Goal: Information Seeking & Learning: Learn about a topic

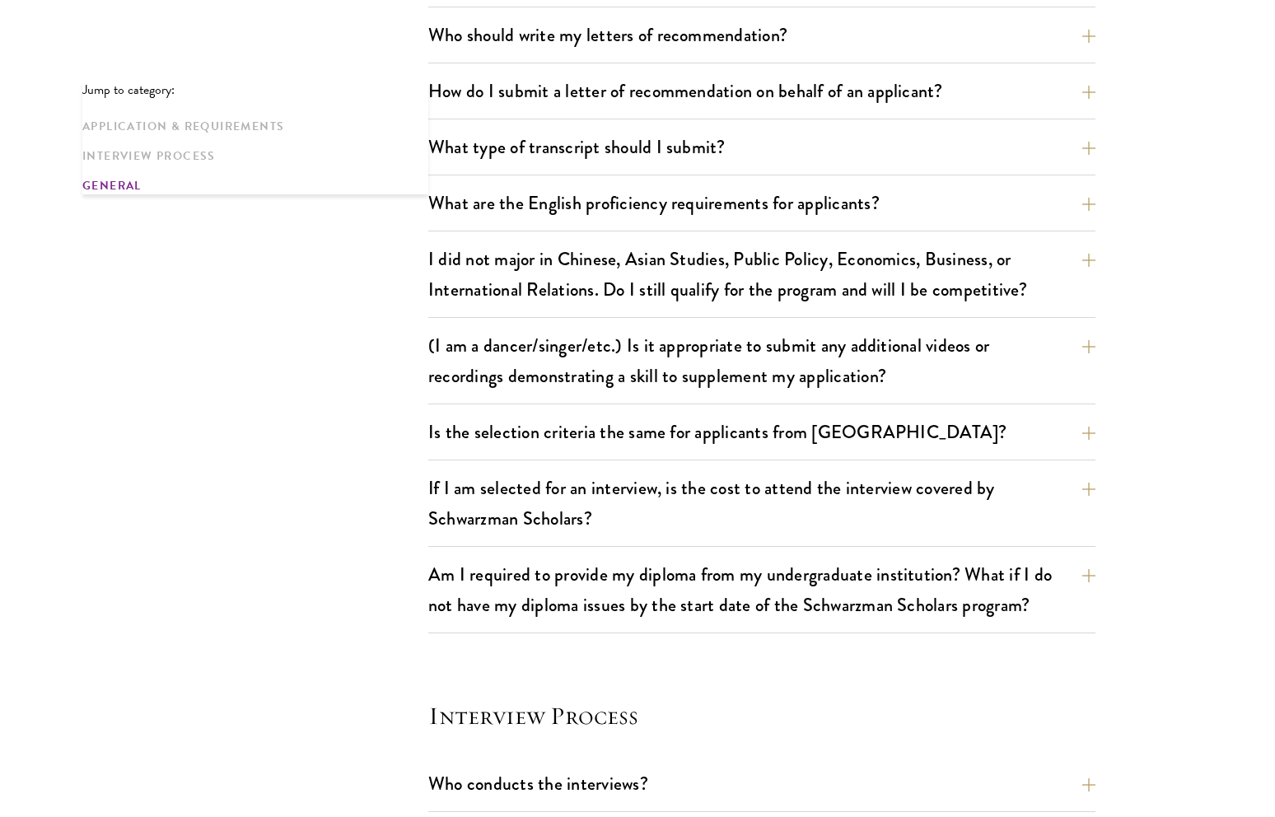
scroll to position [4195, 0]
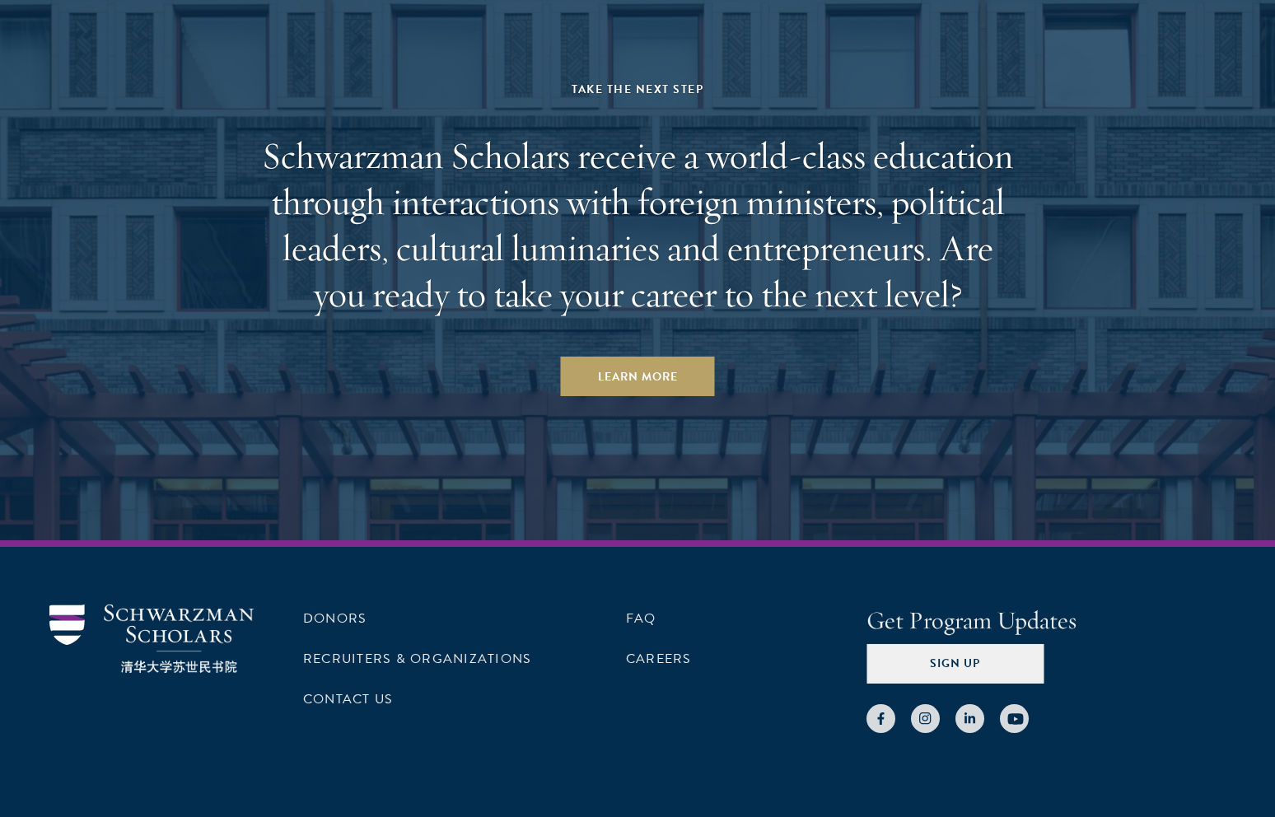
drag, startPoint x: 276, startPoint y: 223, endPoint x: 310, endPoint y: 192, distance: 46.0
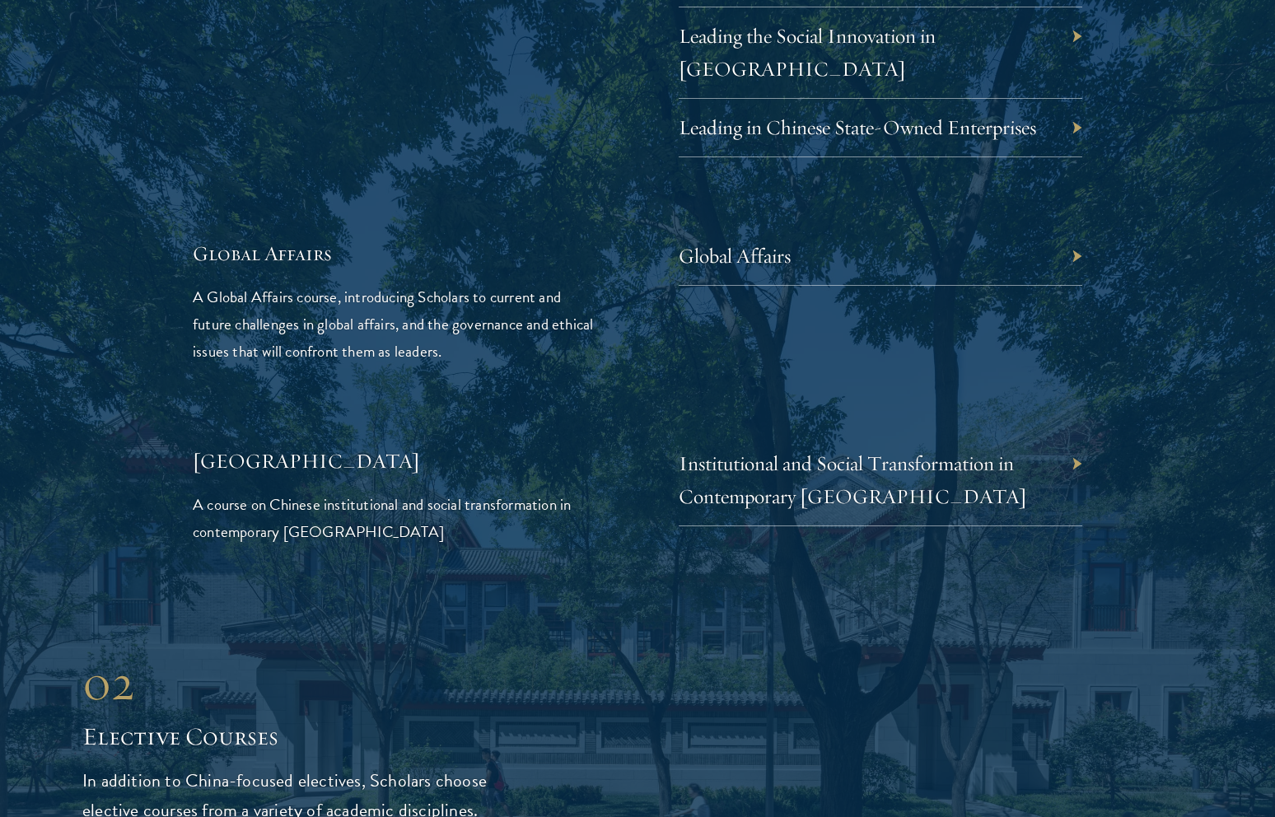
scroll to position [3812, 0]
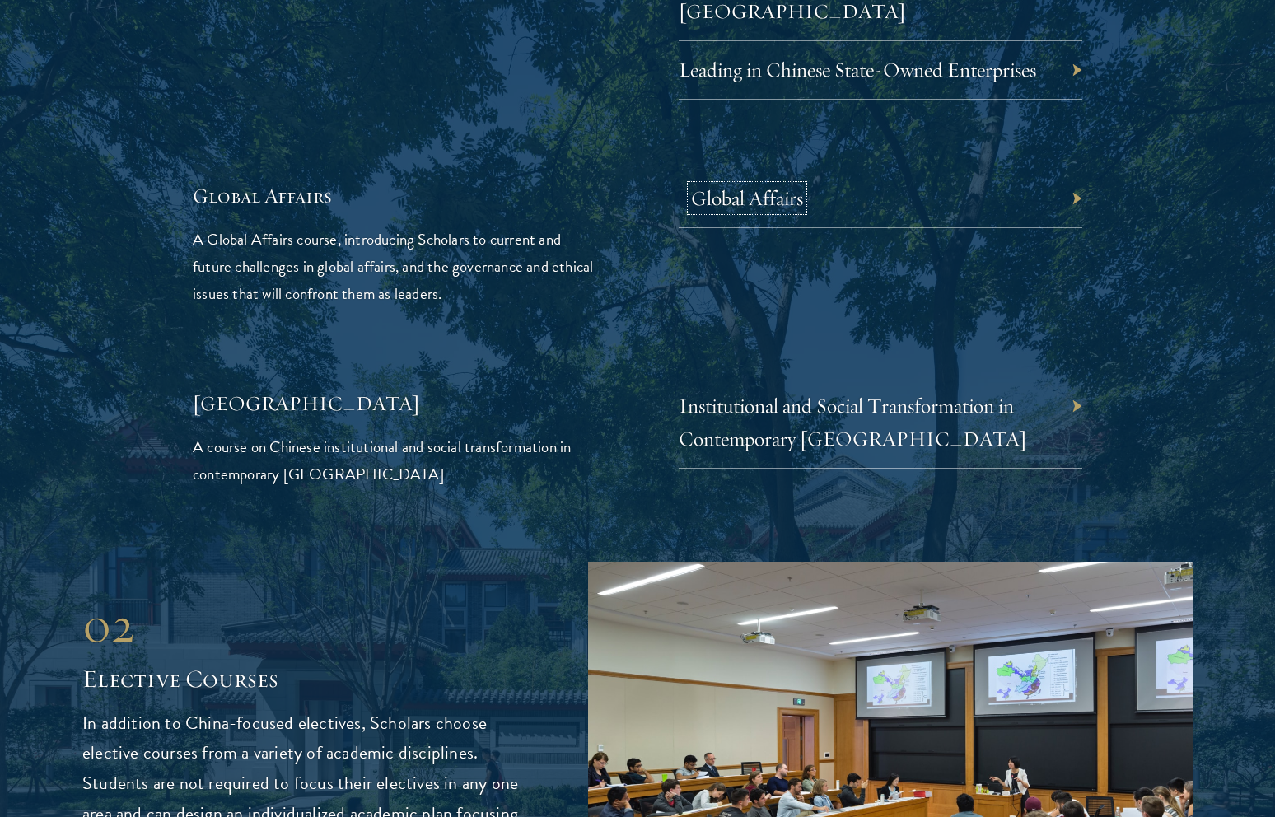
click at [788, 185] on link "Global Affairs" at bounding box center [747, 198] width 112 height 26
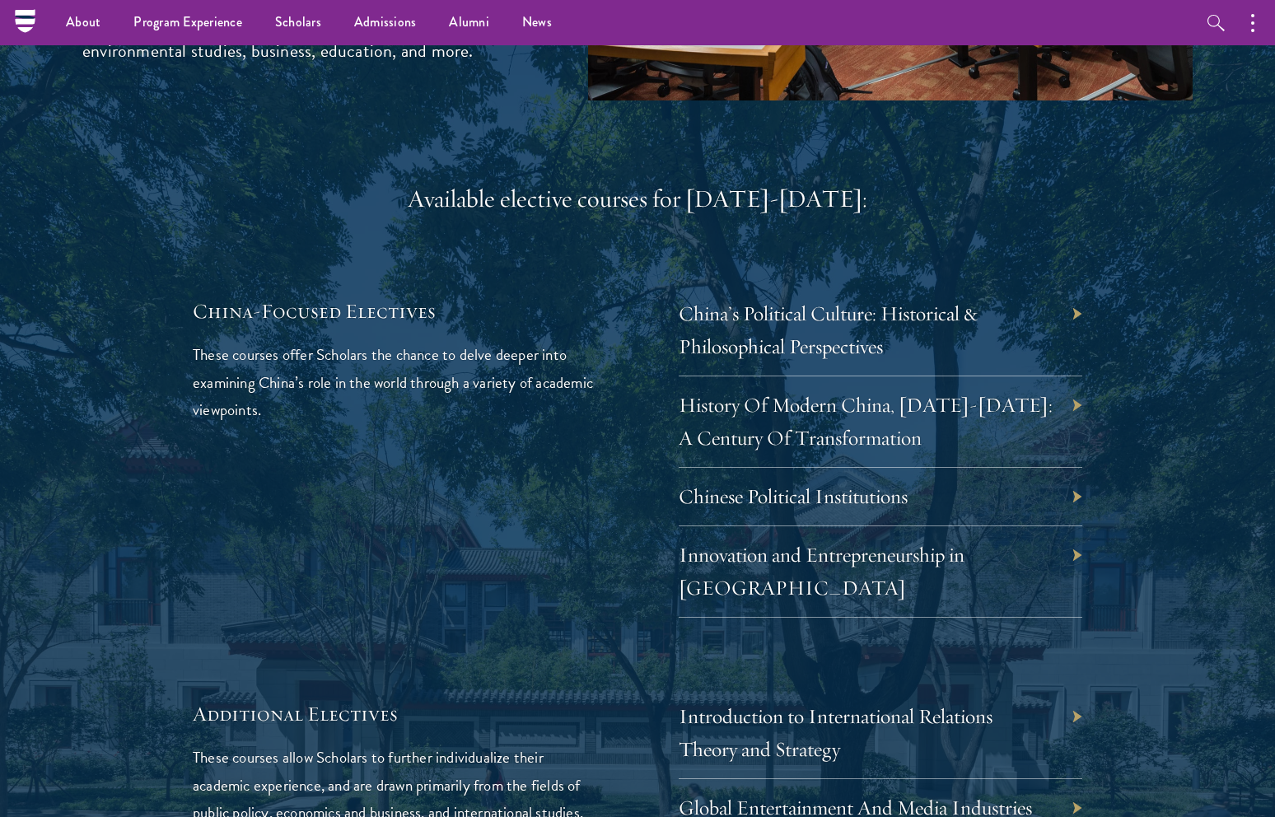
scroll to position [4270, 0]
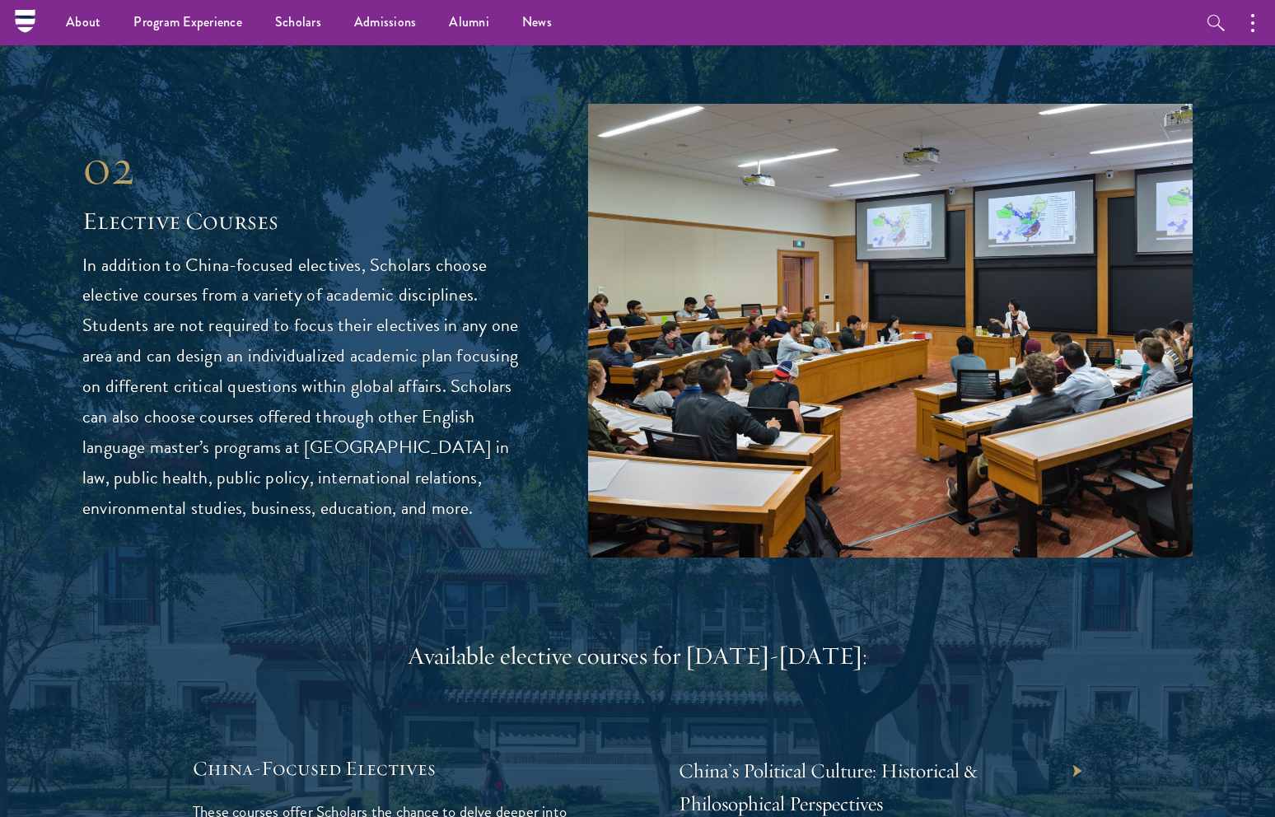
drag, startPoint x: 329, startPoint y: 276, endPoint x: 328, endPoint y: 303, distance: 27.2
click at [327, 305] on p "In addition to China-focused electives, Scholars choose elective courses from a…" at bounding box center [310, 387] width 456 height 274
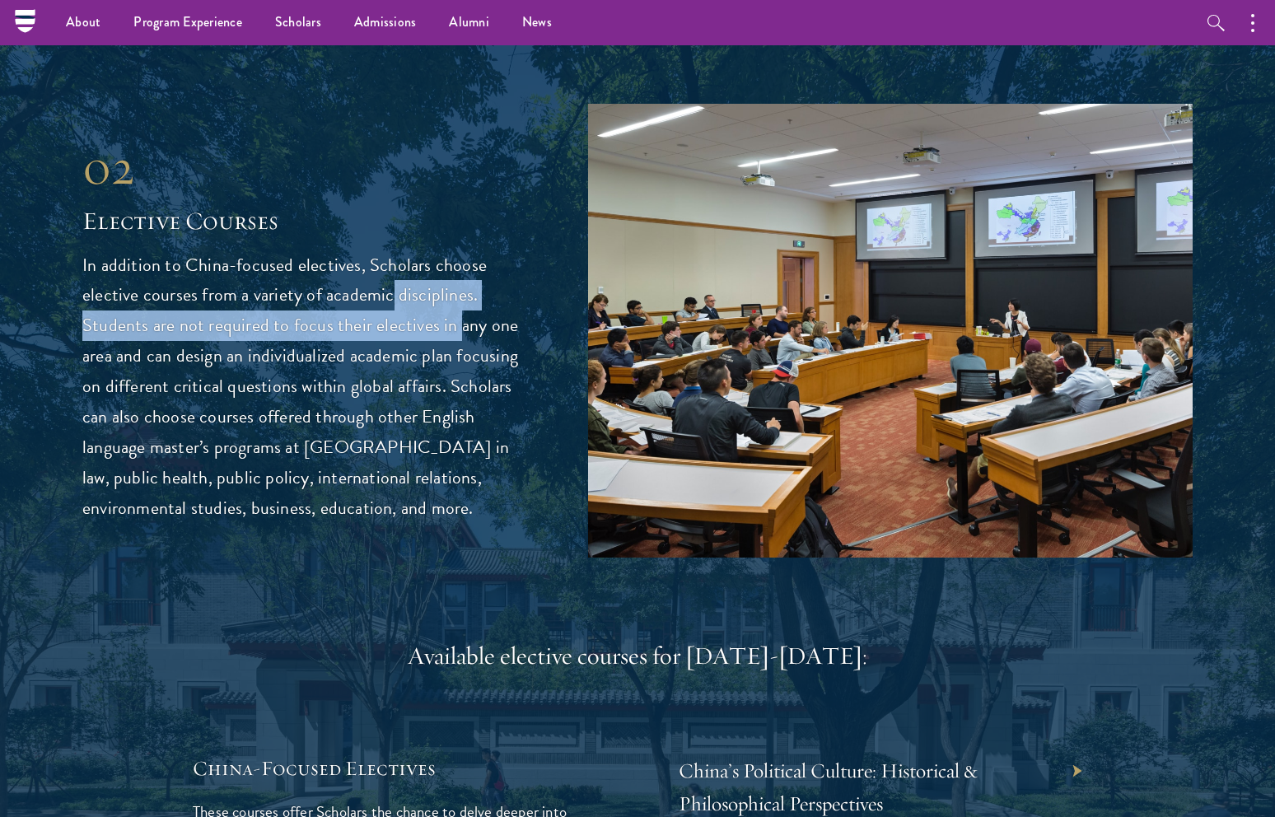
click at [327, 305] on p "In addition to China-focused electives, Scholars choose elective courses from a…" at bounding box center [310, 387] width 456 height 274
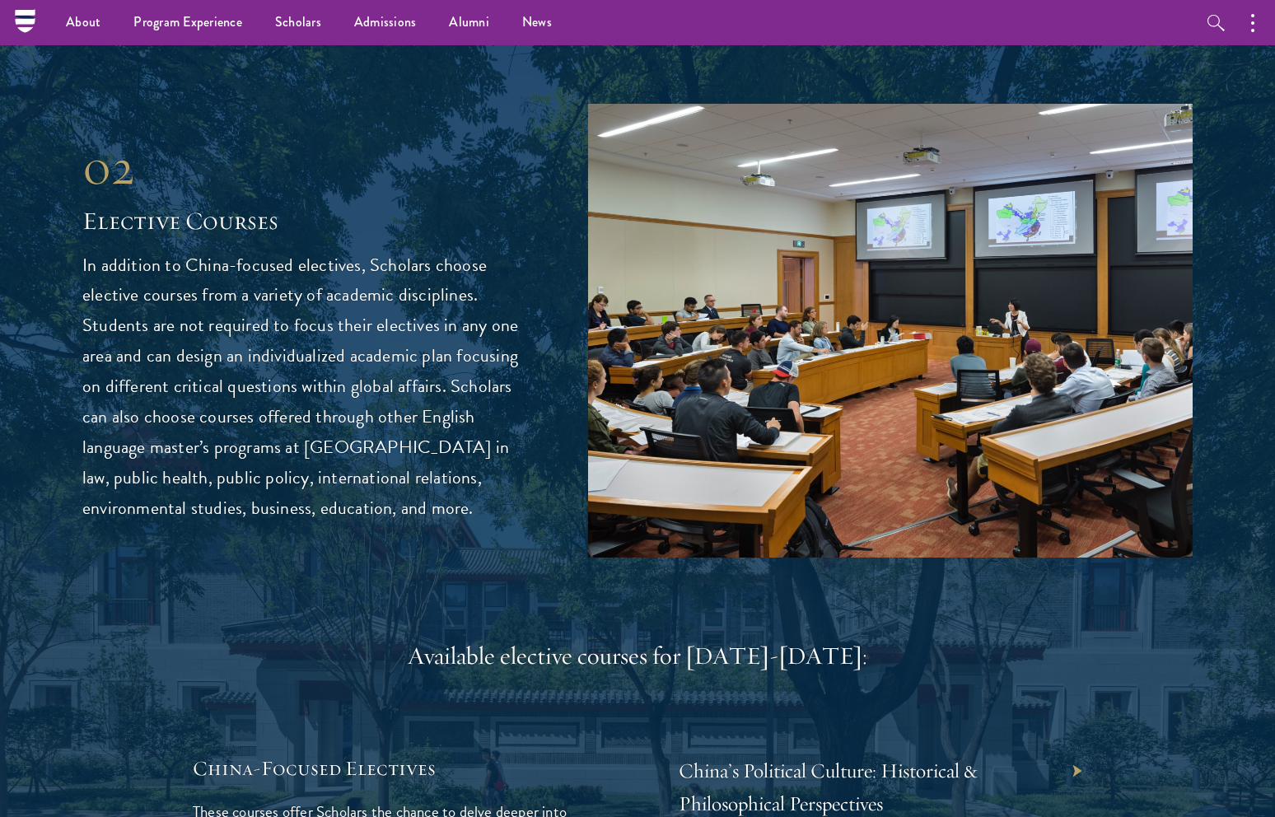
drag, startPoint x: 332, startPoint y: 294, endPoint x: 332, endPoint y: 313, distance: 18.9
click at [331, 314] on p "In addition to China-focused electives, Scholars choose elective courses from a…" at bounding box center [310, 387] width 456 height 274
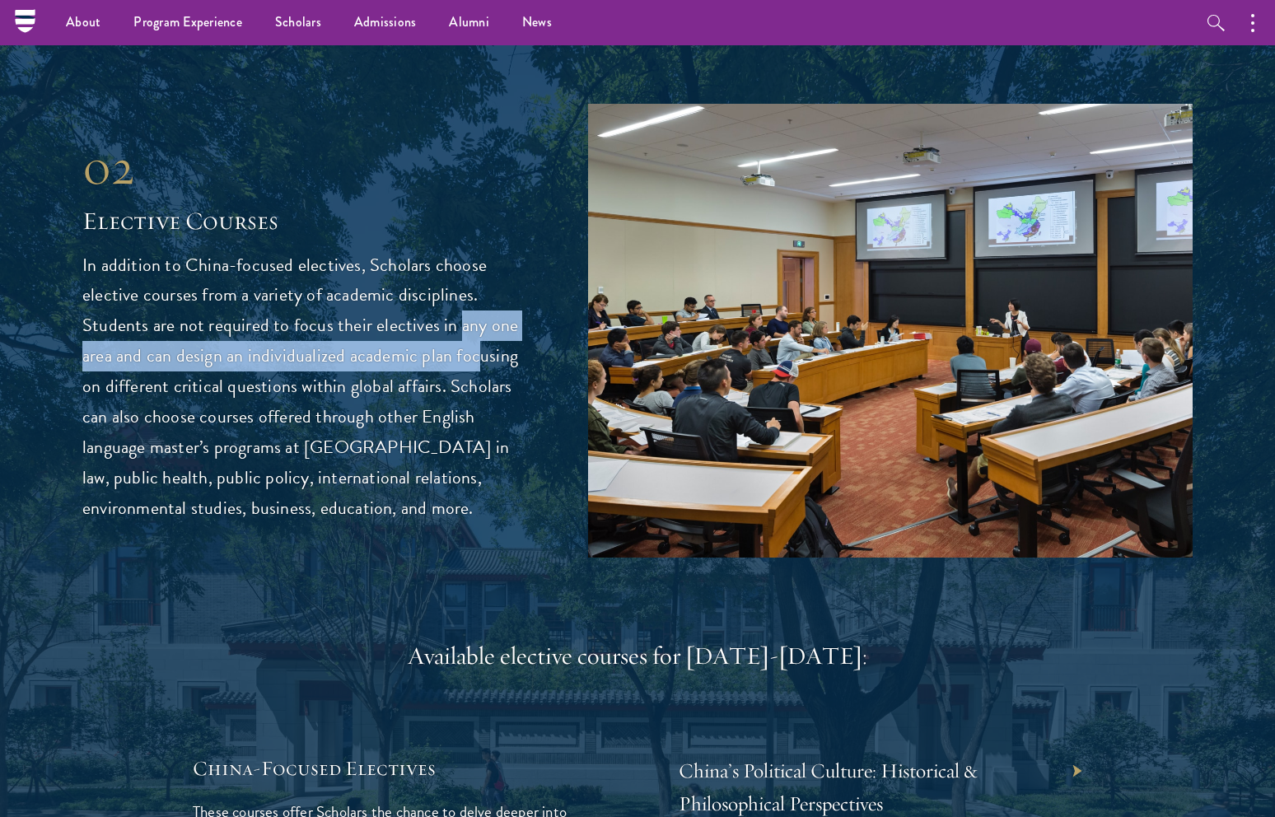
click at [331, 314] on p "In addition to China-focused electives, Scholars choose elective courses from a…" at bounding box center [310, 387] width 456 height 274
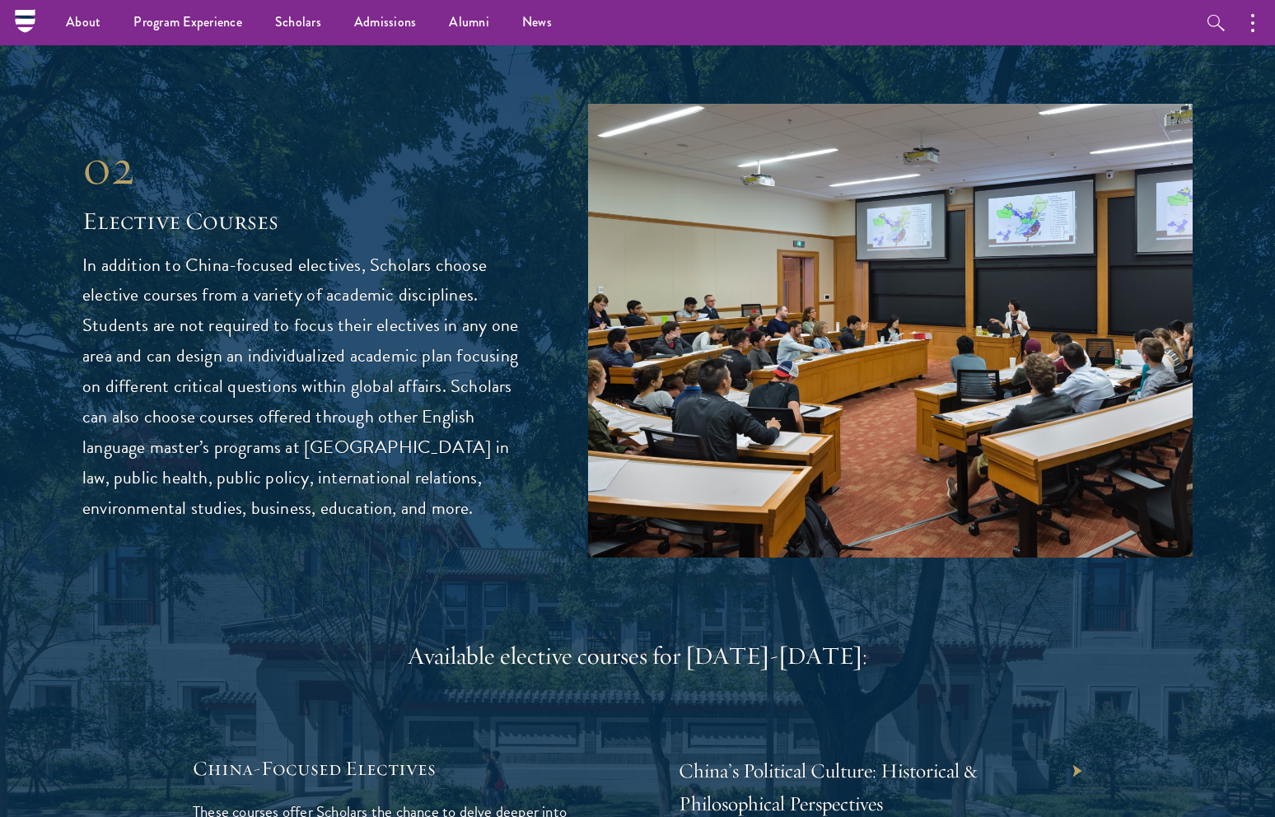
drag, startPoint x: 328, startPoint y: 321, endPoint x: 324, endPoint y: 382, distance: 61.1
click at [323, 382] on p "In addition to China-focused electives, Scholars choose elective courses from a…" at bounding box center [310, 387] width 456 height 274
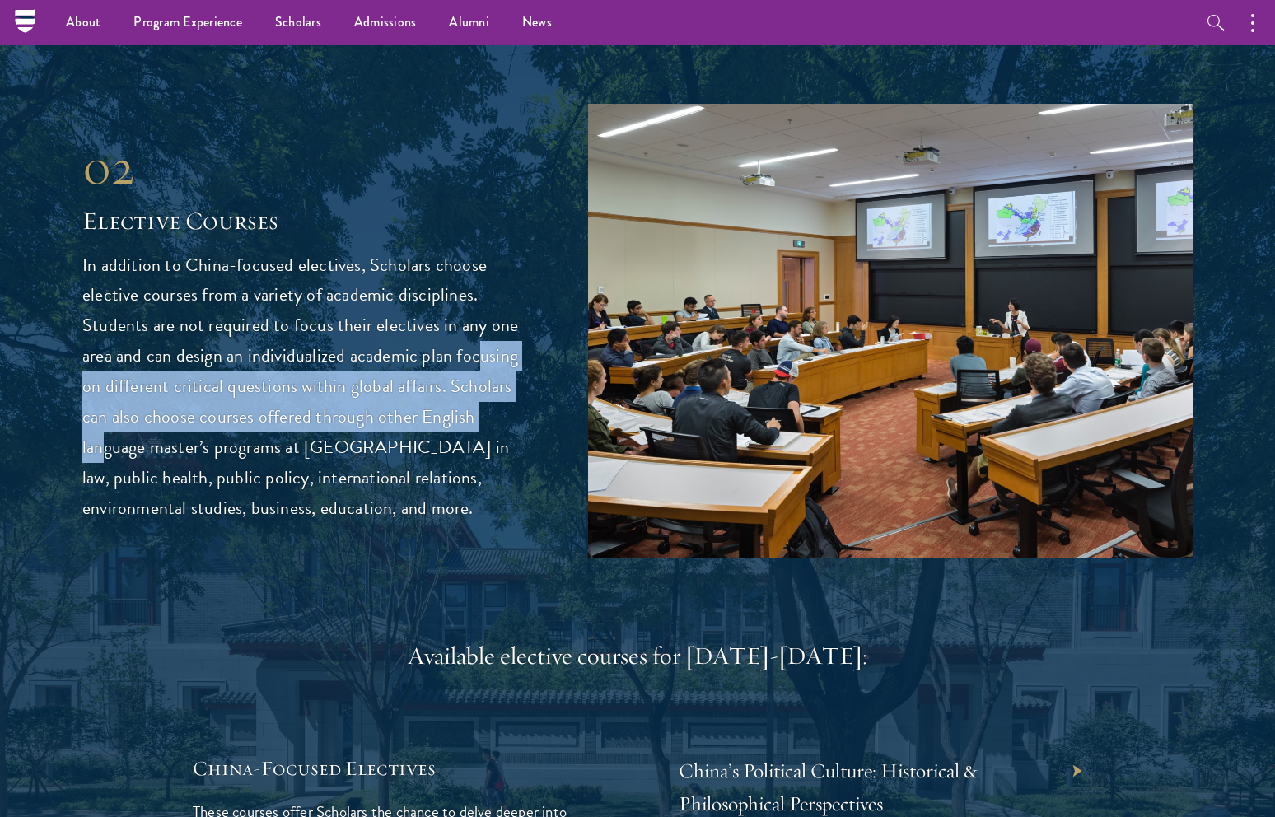
click at [323, 382] on p "In addition to China-focused electives, Scholars choose elective courses from a…" at bounding box center [310, 387] width 456 height 274
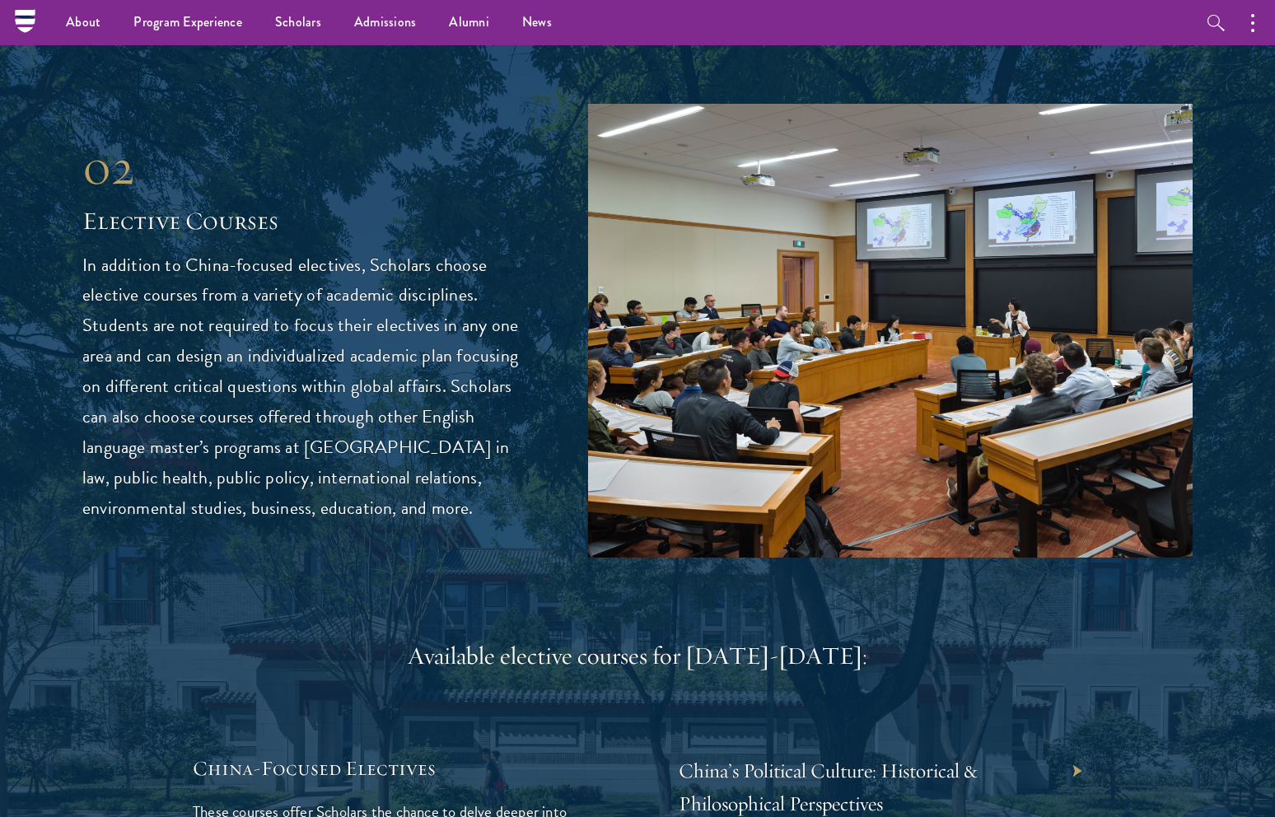
drag, startPoint x: 328, startPoint y: 355, endPoint x: 322, endPoint y: 397, distance: 42.4
click at [321, 399] on p "In addition to China-focused electives, Scholars choose elective courses from a…" at bounding box center [310, 387] width 456 height 274
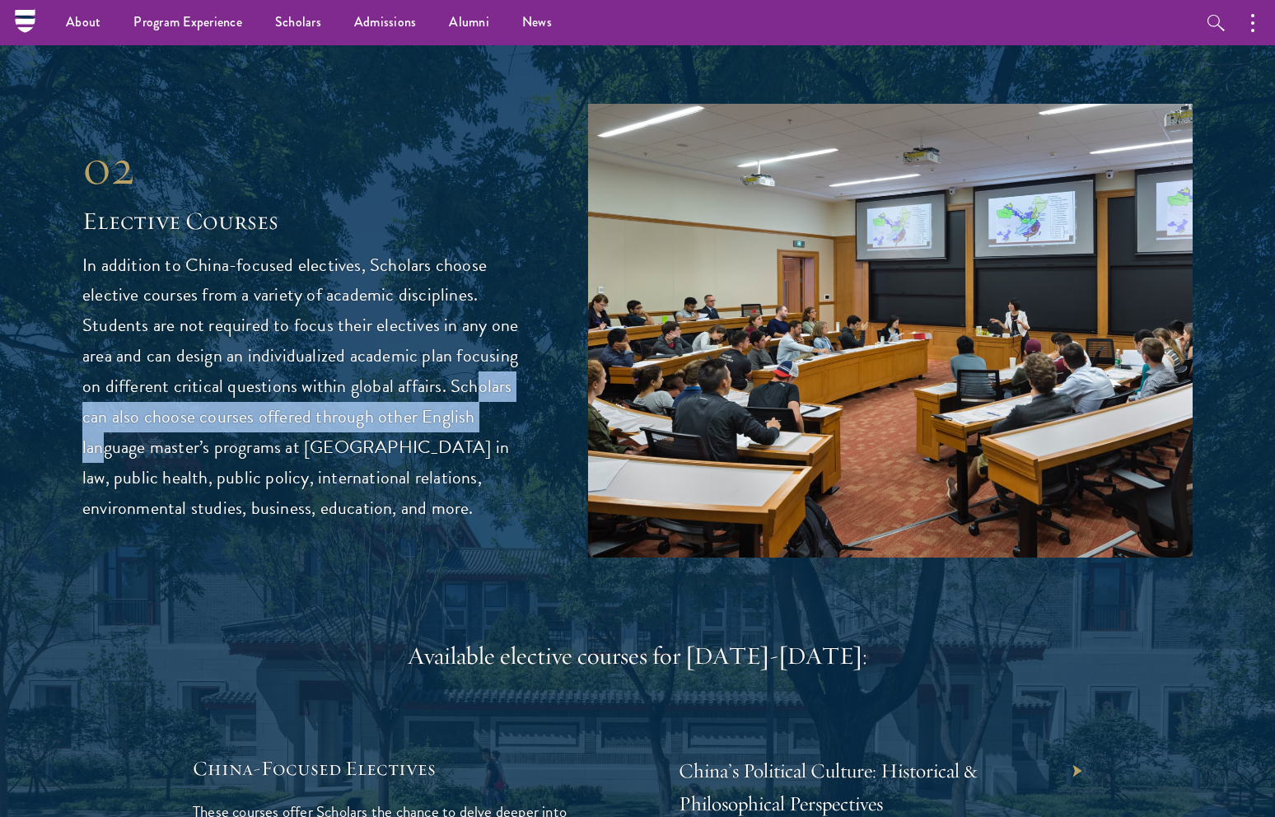
click at [321, 399] on p "In addition to China-focused electives, Scholars choose elective courses from a…" at bounding box center [310, 387] width 456 height 274
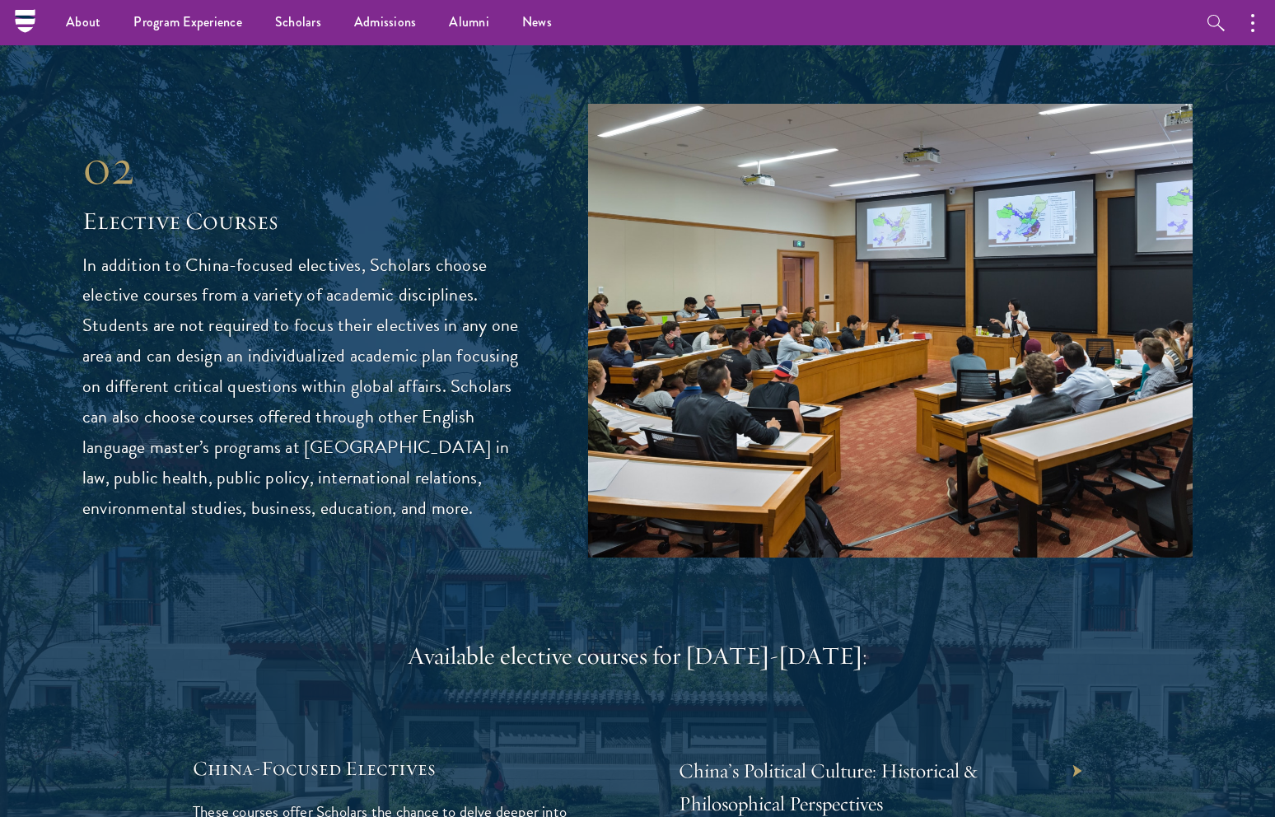
drag, startPoint x: 275, startPoint y: 409, endPoint x: 365, endPoint y: 417, distance: 90.1
click at [364, 417] on p "In addition to China-focused electives, Scholars choose elective courses from a…" at bounding box center [310, 387] width 456 height 274
click at [367, 415] on p "In addition to China-focused electives, Scholars choose elective courses from a…" at bounding box center [310, 387] width 456 height 274
drag, startPoint x: 376, startPoint y: 420, endPoint x: 377, endPoint y: 437, distance: 17.3
click at [376, 437] on p "In addition to China-focused electives, Scholars choose elective courses from a…" at bounding box center [310, 387] width 456 height 274
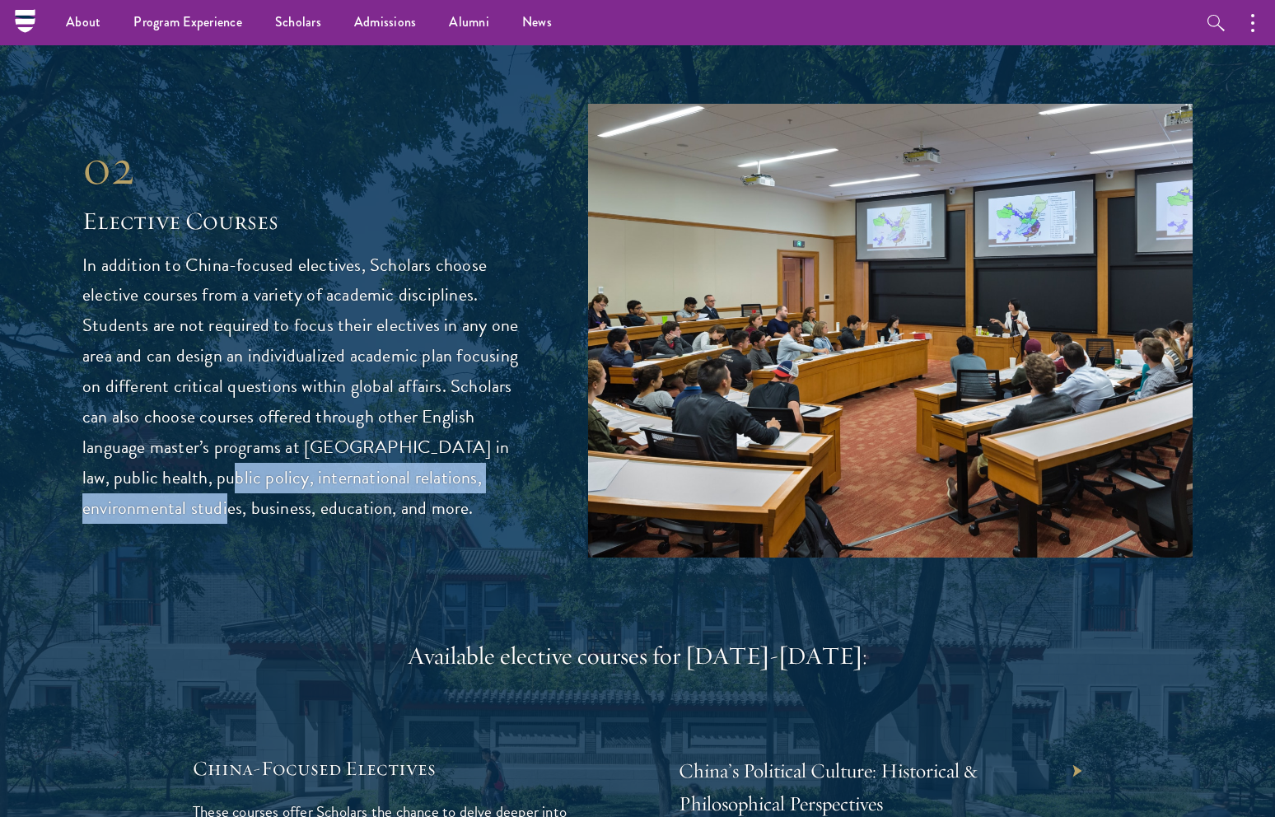
click at [364, 443] on p "In addition to China-focused electives, Scholars choose elective courses from a…" at bounding box center [310, 387] width 456 height 274
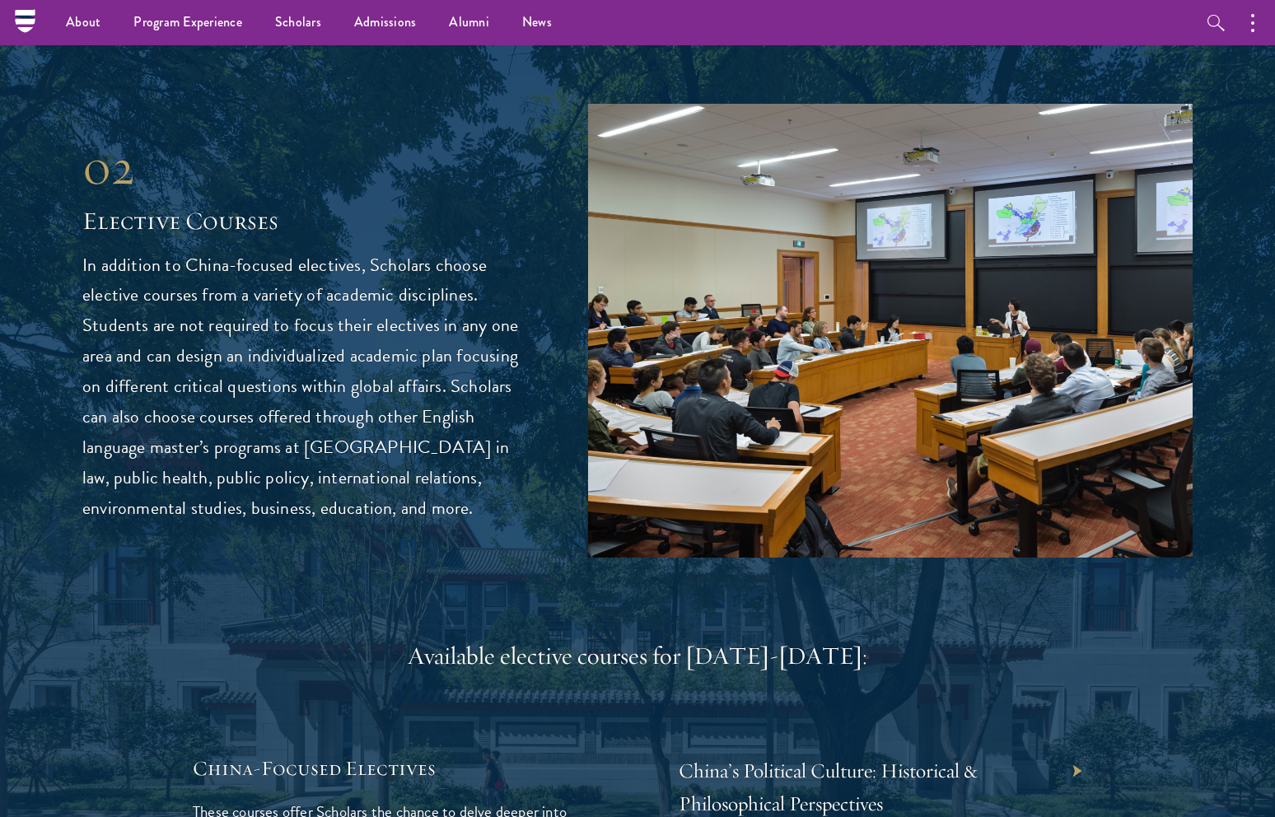
drag, startPoint x: 377, startPoint y: 416, endPoint x: 367, endPoint y: 464, distance: 48.8
click at [366, 464] on p "In addition to China-focused electives, Scholars choose elective courses from a…" at bounding box center [310, 387] width 456 height 274
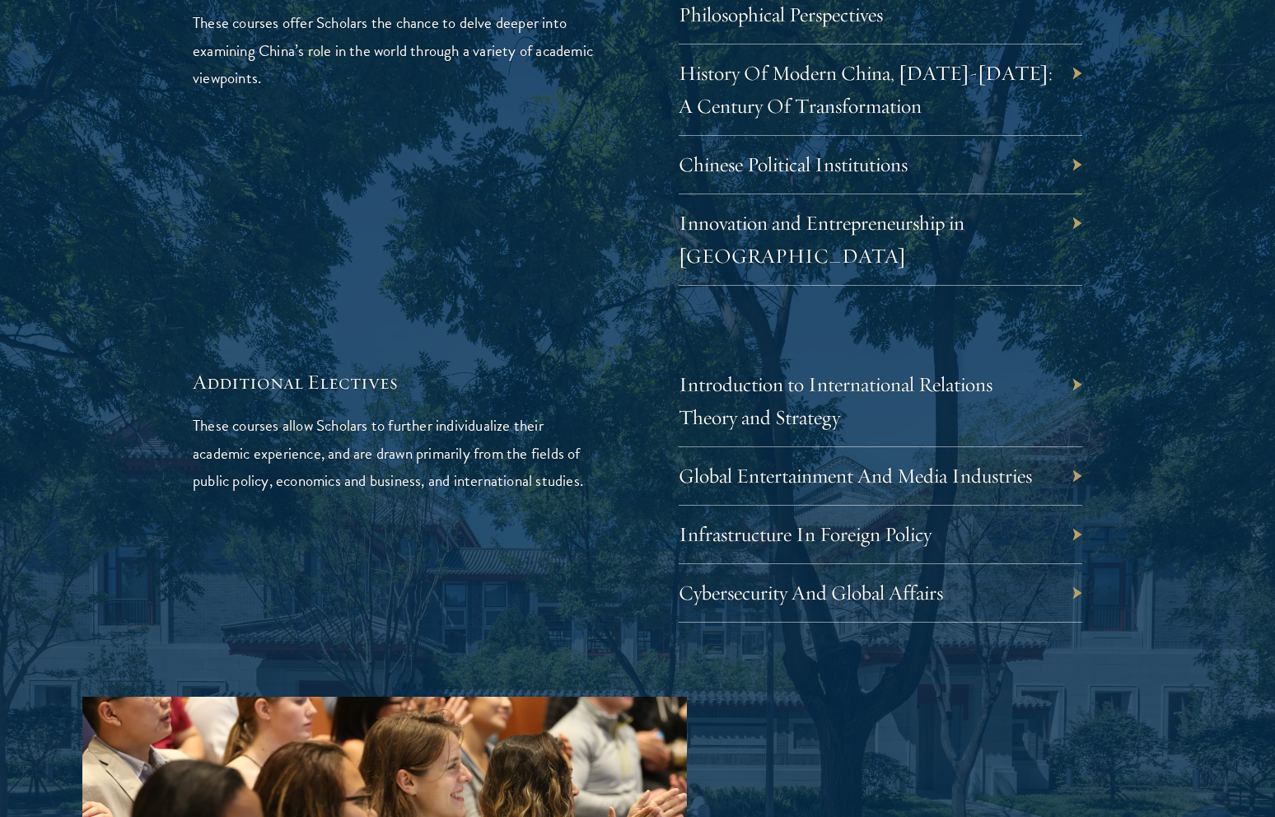
scroll to position [5185, 0]
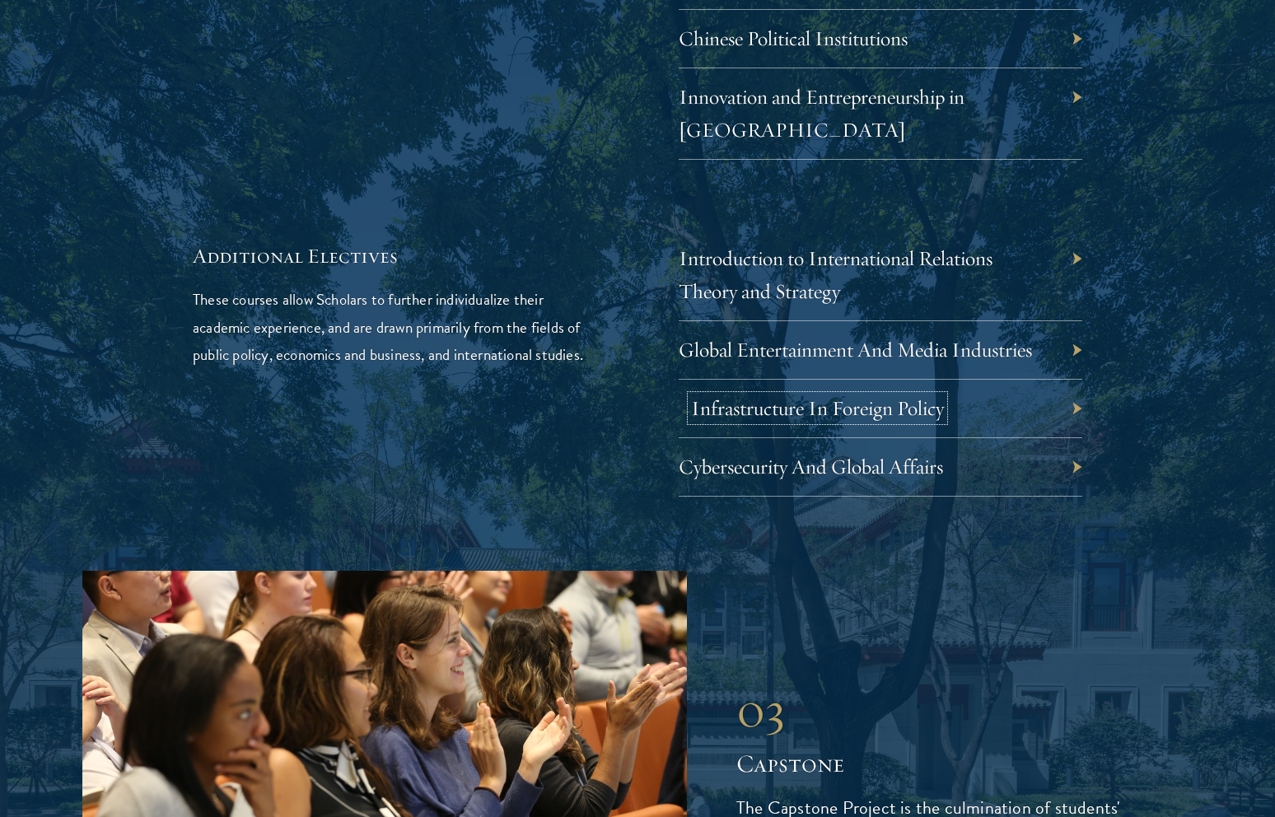
click at [734, 395] on link "Infrastructure In Foreign Policy" at bounding box center [817, 408] width 253 height 26
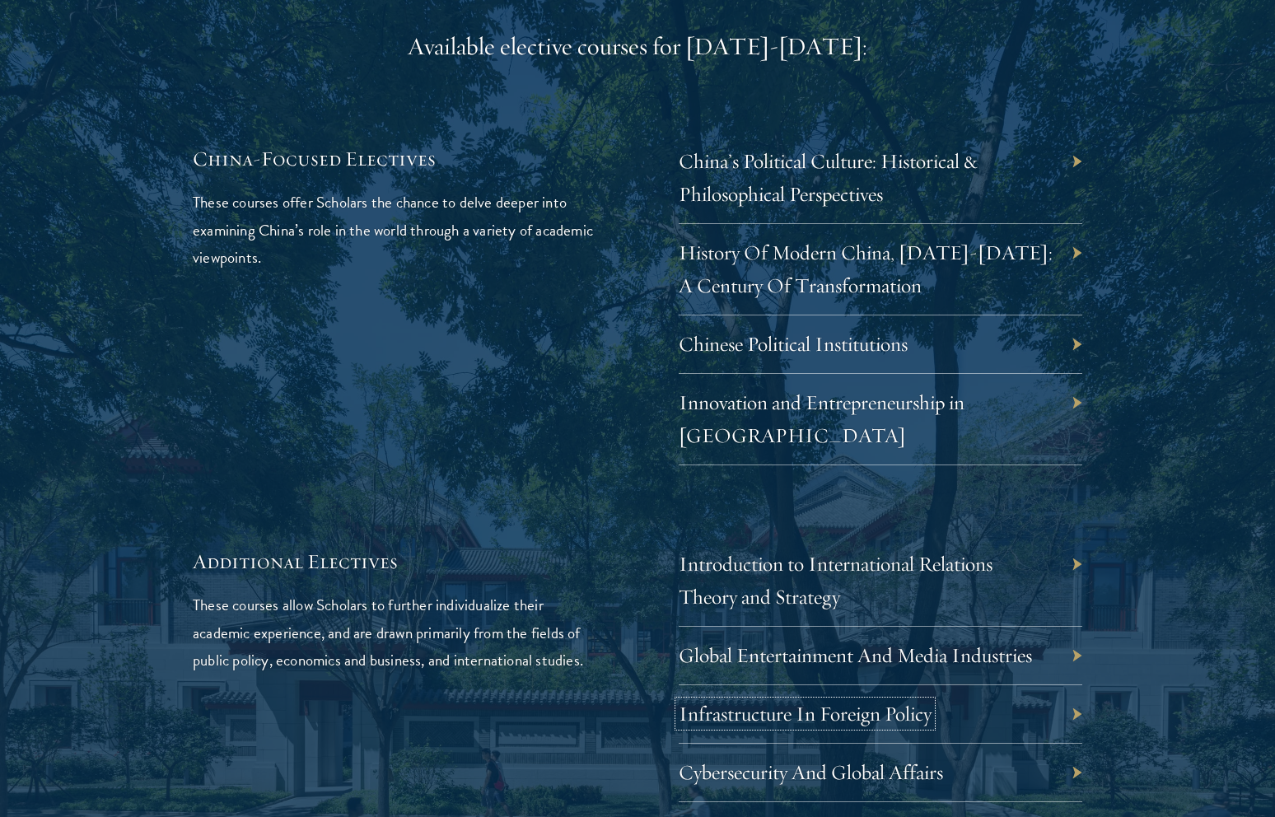
scroll to position [5032, 0]
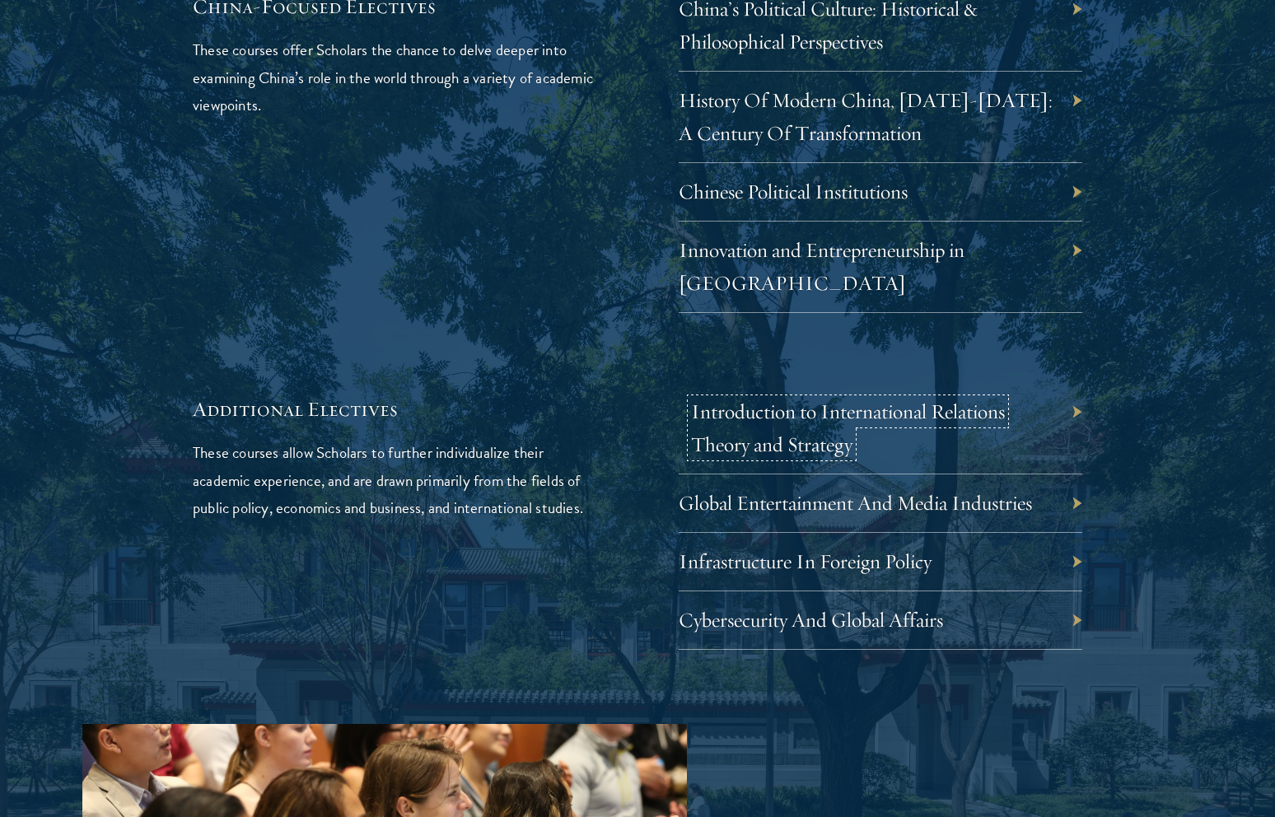
click at [721, 399] on link "Introduction to International Relations Theory and Strategy" at bounding box center [848, 428] width 314 height 58
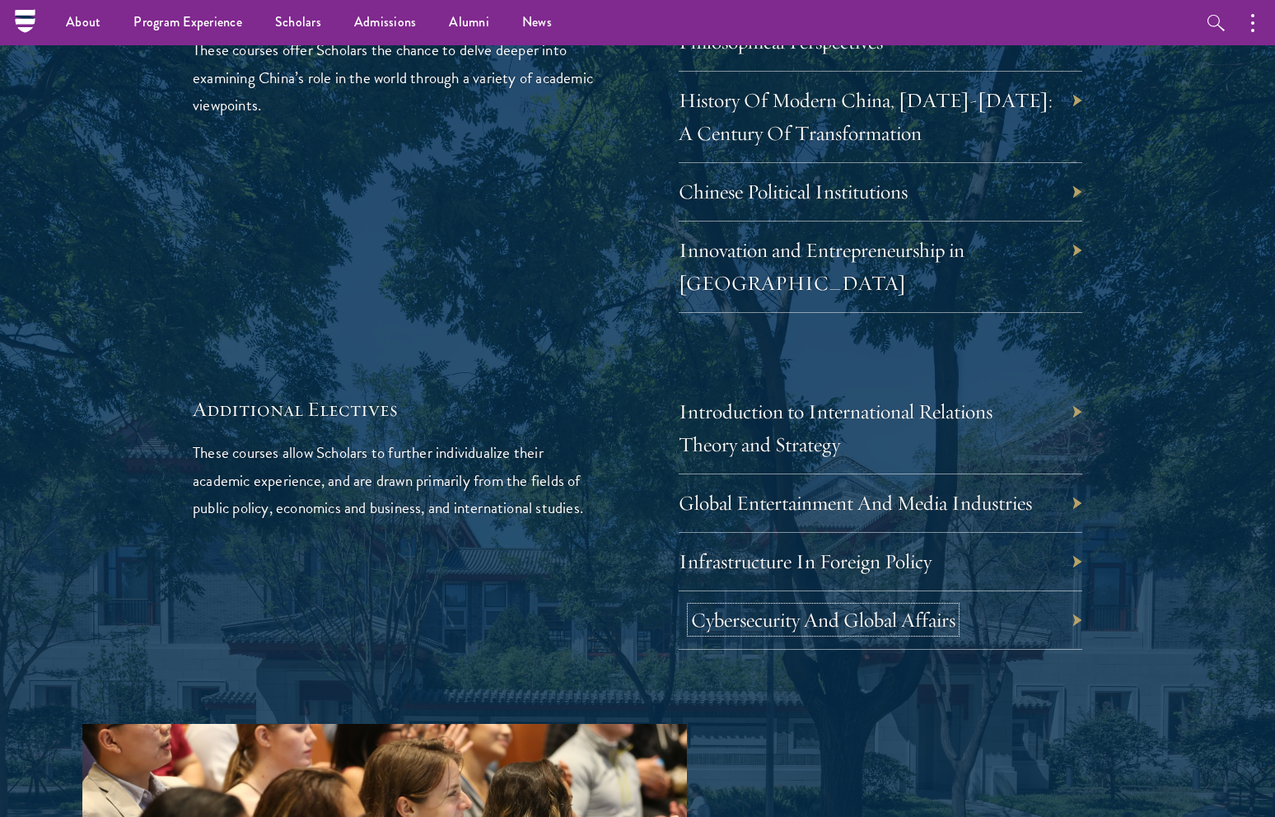
click at [786, 607] on link "Cybersecurity And Global Affairs" at bounding box center [823, 620] width 264 height 26
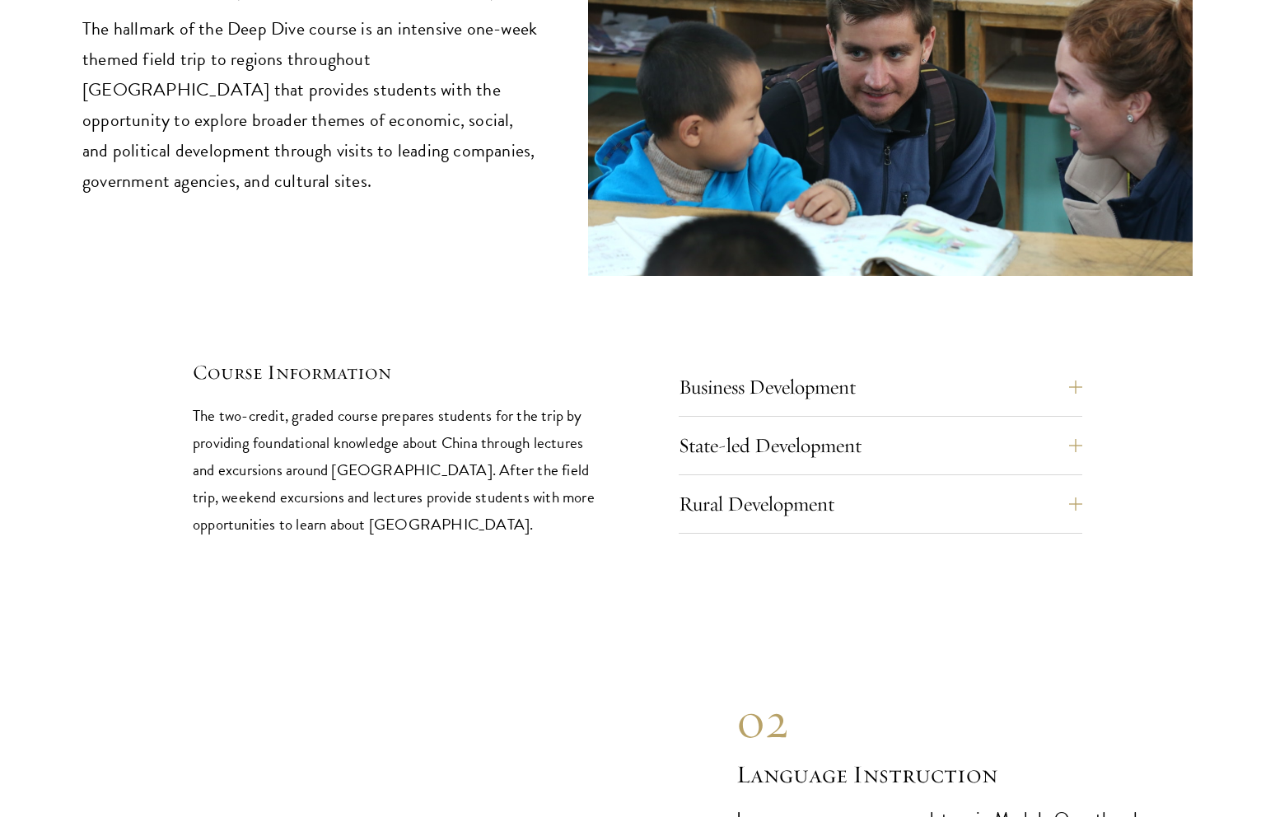
scroll to position [7015, 0]
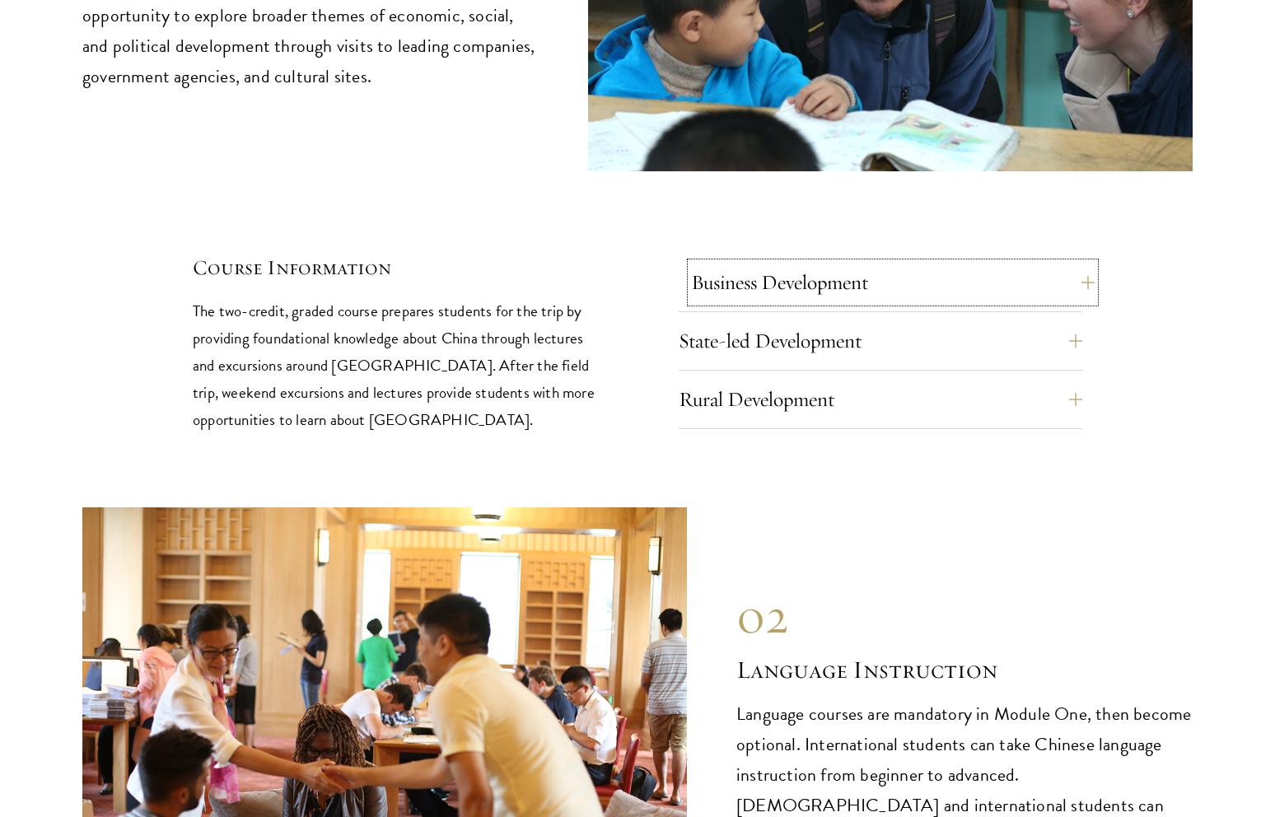
click at [745, 263] on button "Business Development" at bounding box center [893, 283] width 404 height 40
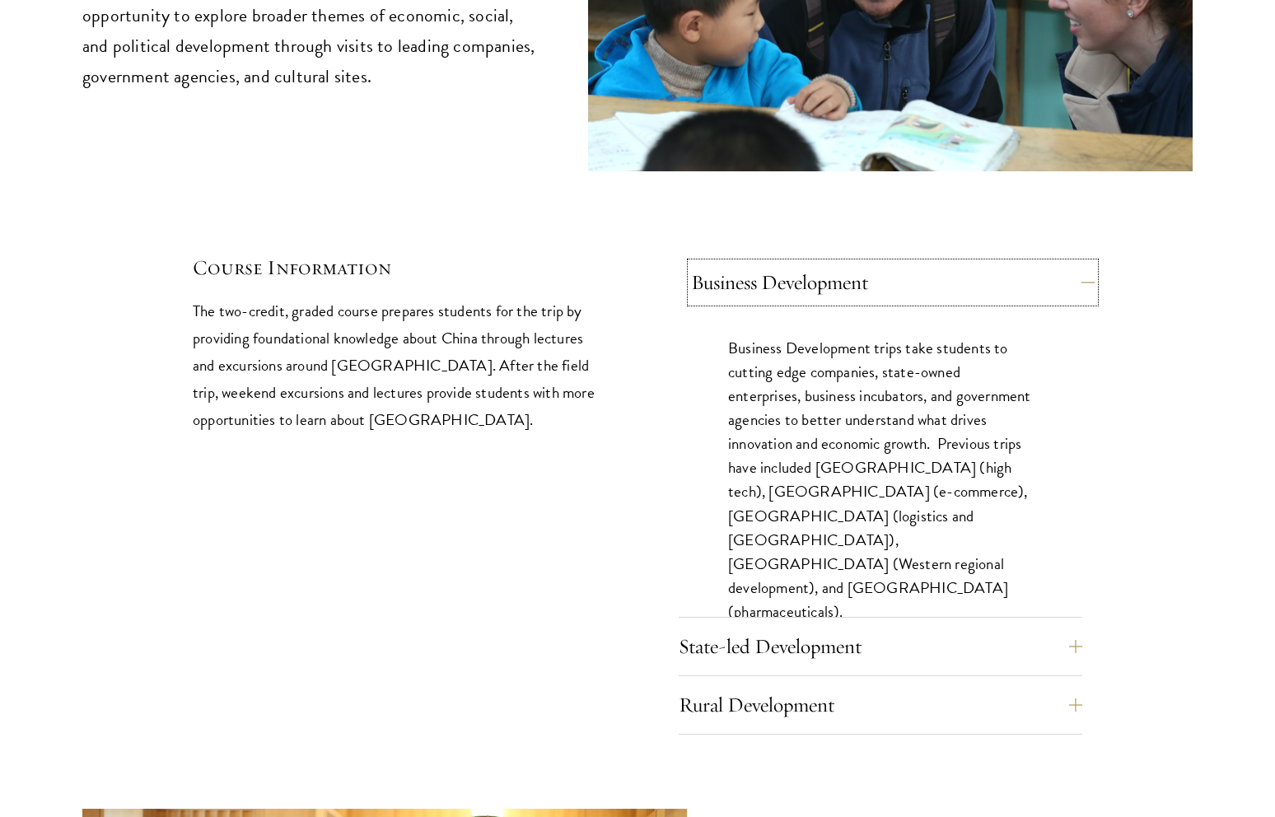
click at [745, 263] on button "Business Development" at bounding box center [893, 283] width 404 height 40
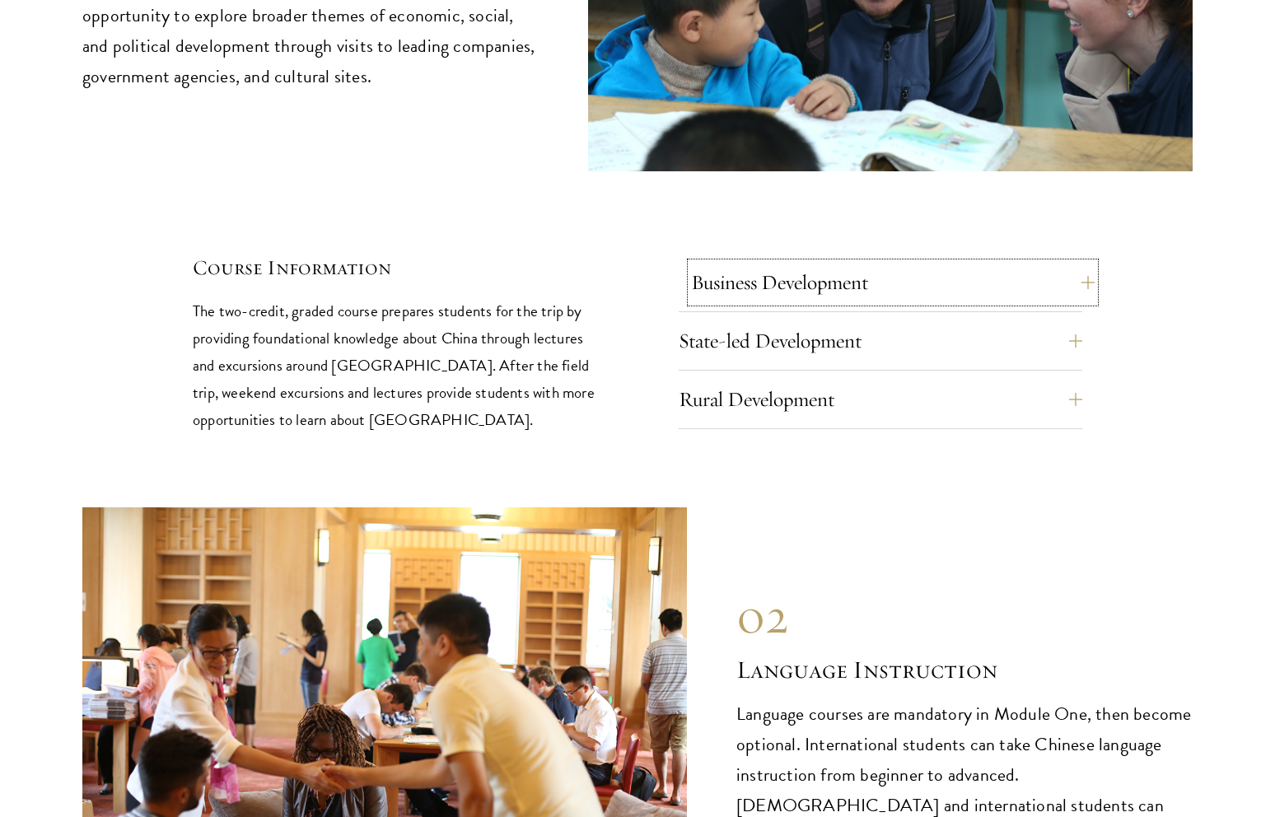
click at [717, 263] on button "Business Development" at bounding box center [893, 283] width 404 height 40
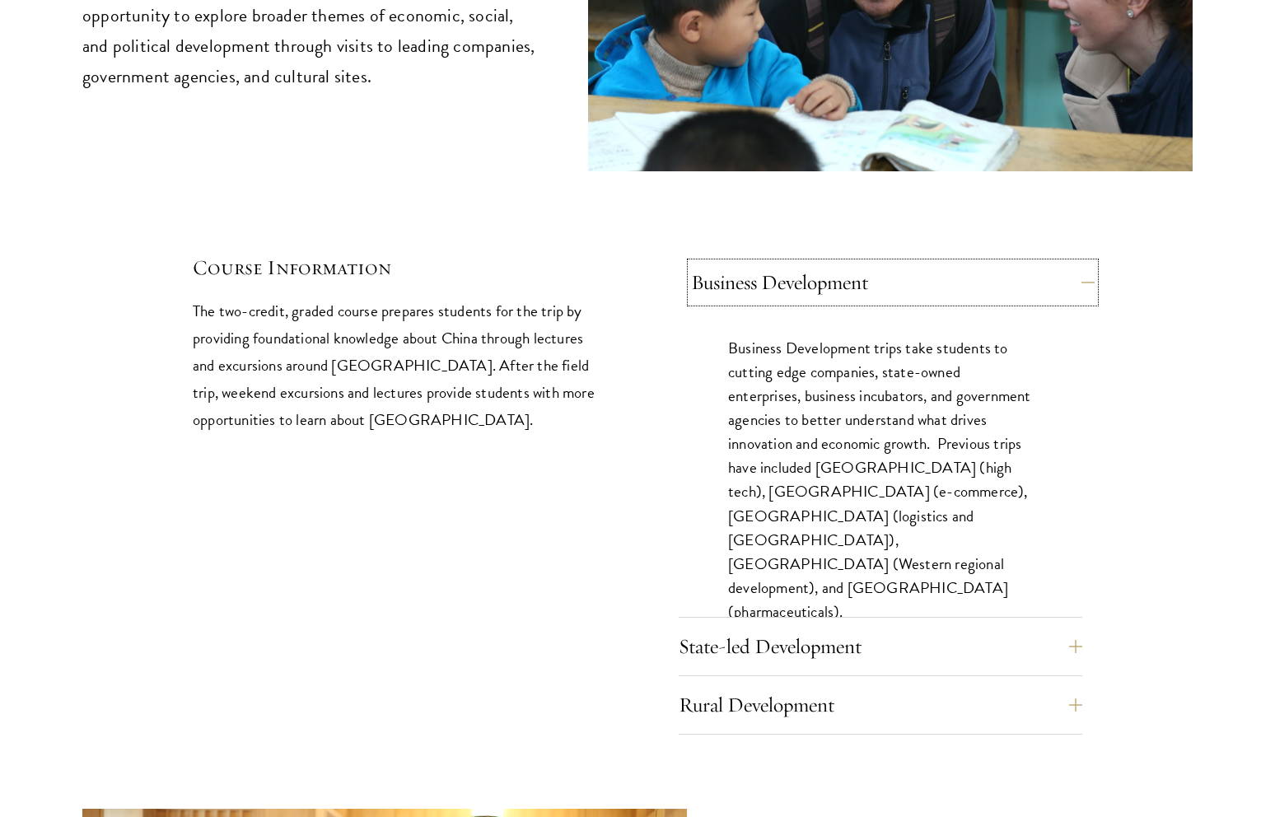
click at [717, 263] on button "Business Development" at bounding box center [893, 283] width 404 height 40
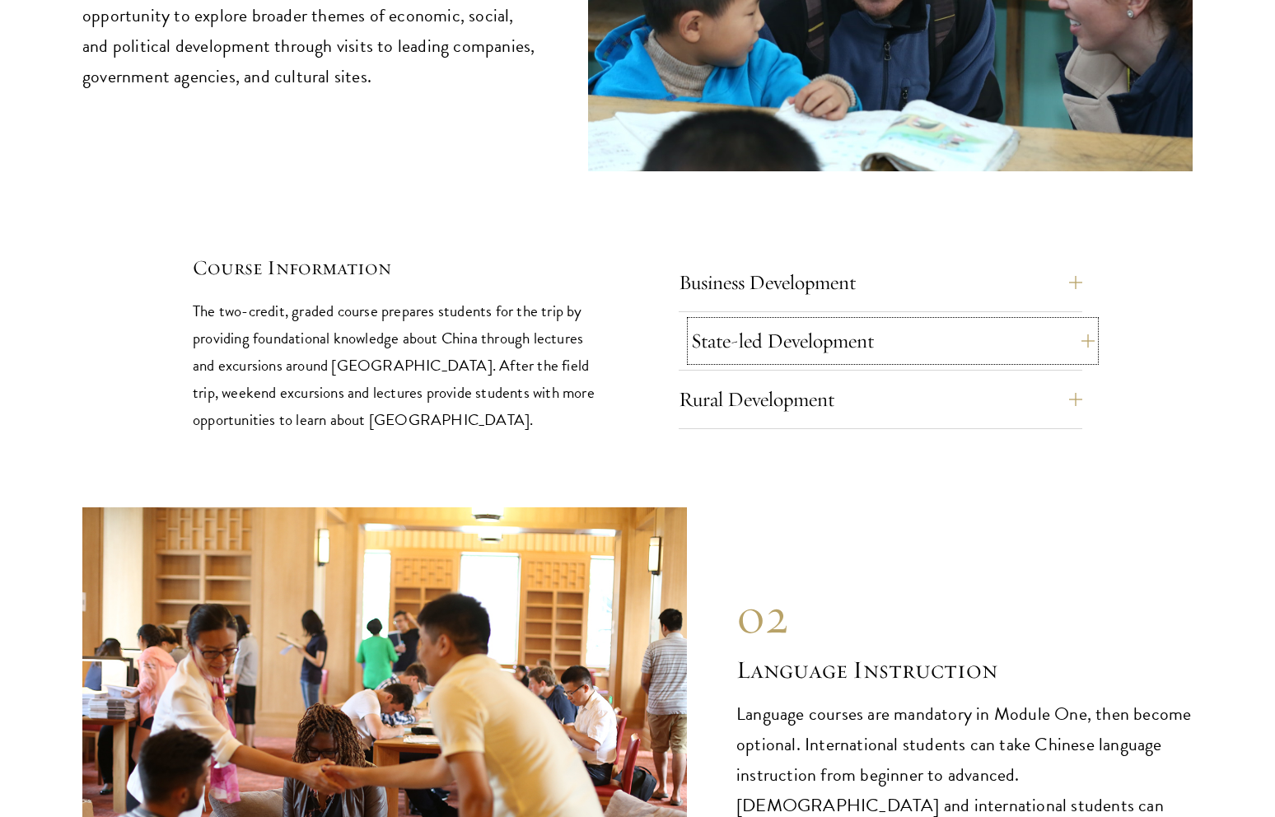
click at [721, 321] on button "State-led Development" at bounding box center [893, 341] width 404 height 40
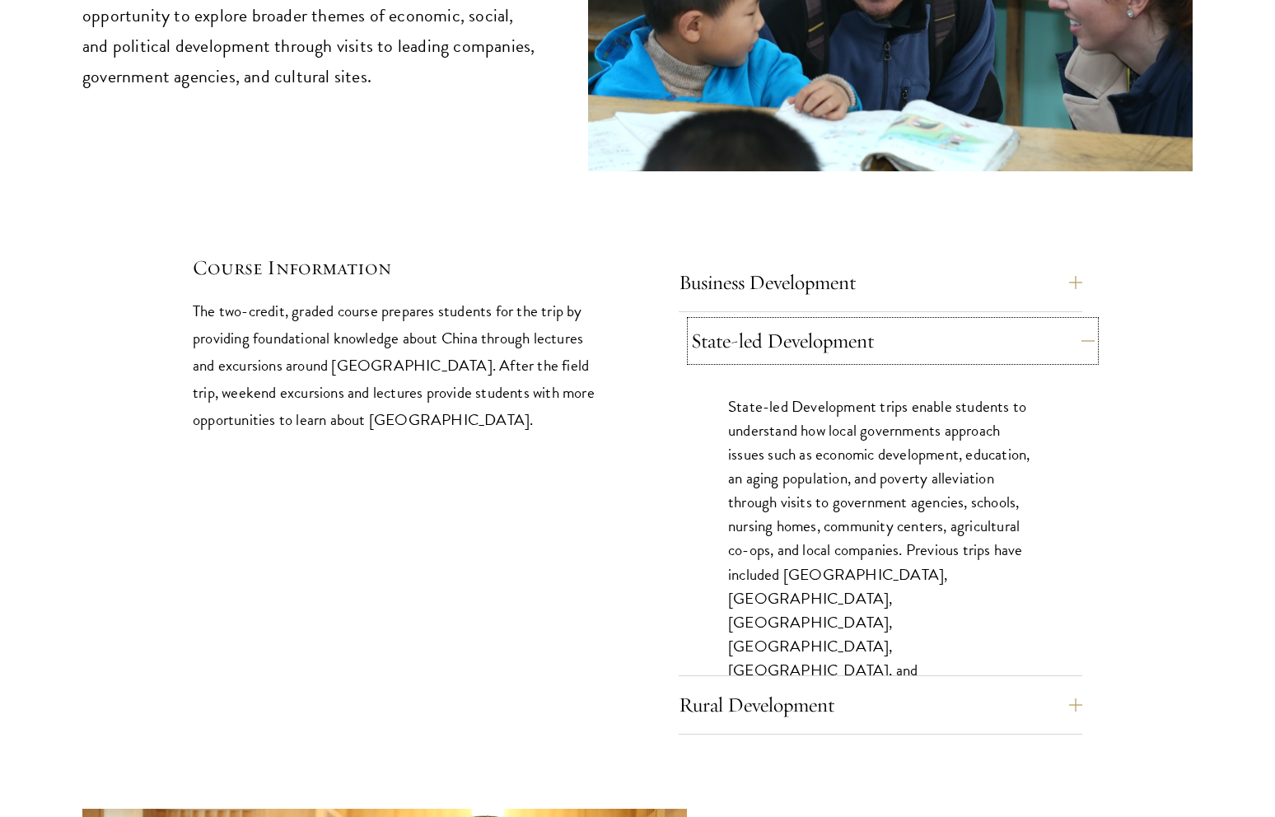
click at [721, 321] on button "State-led Development" at bounding box center [893, 341] width 404 height 40
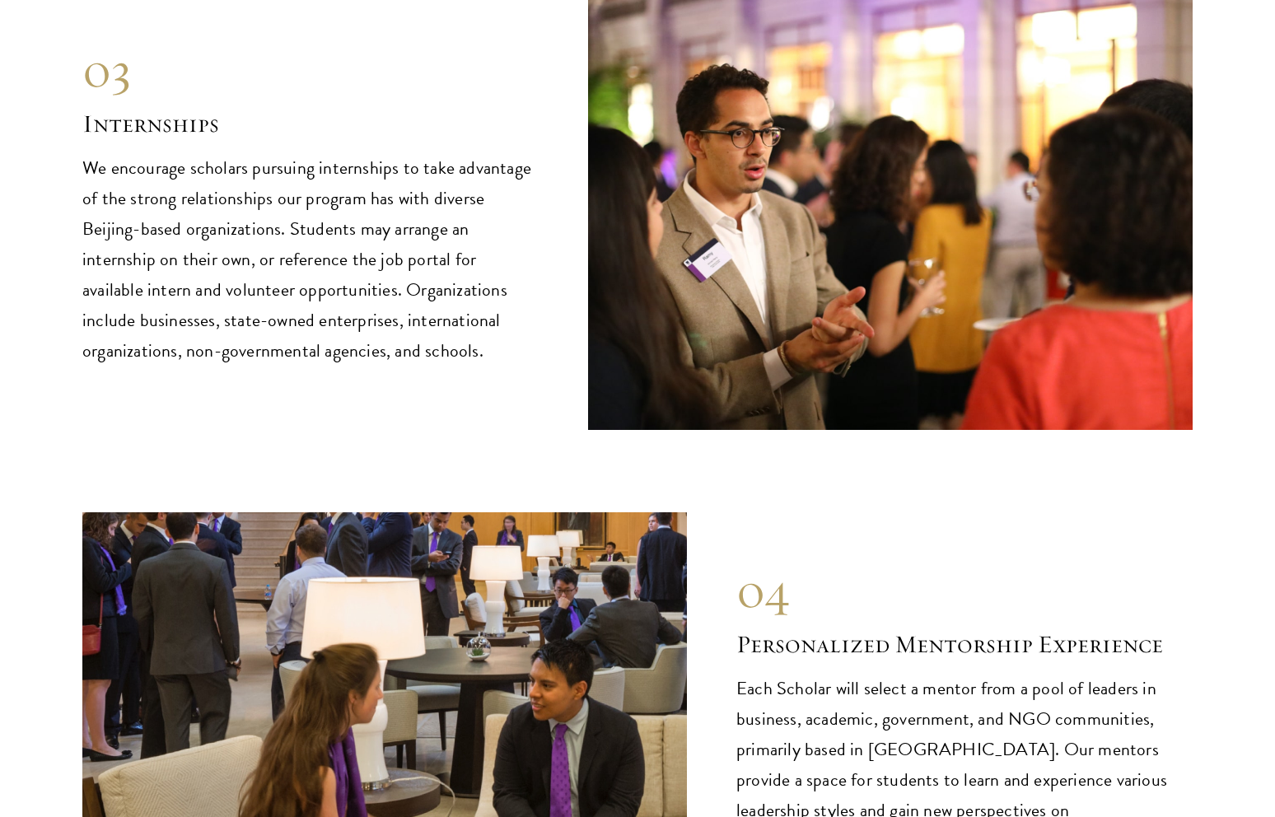
scroll to position [8387, 0]
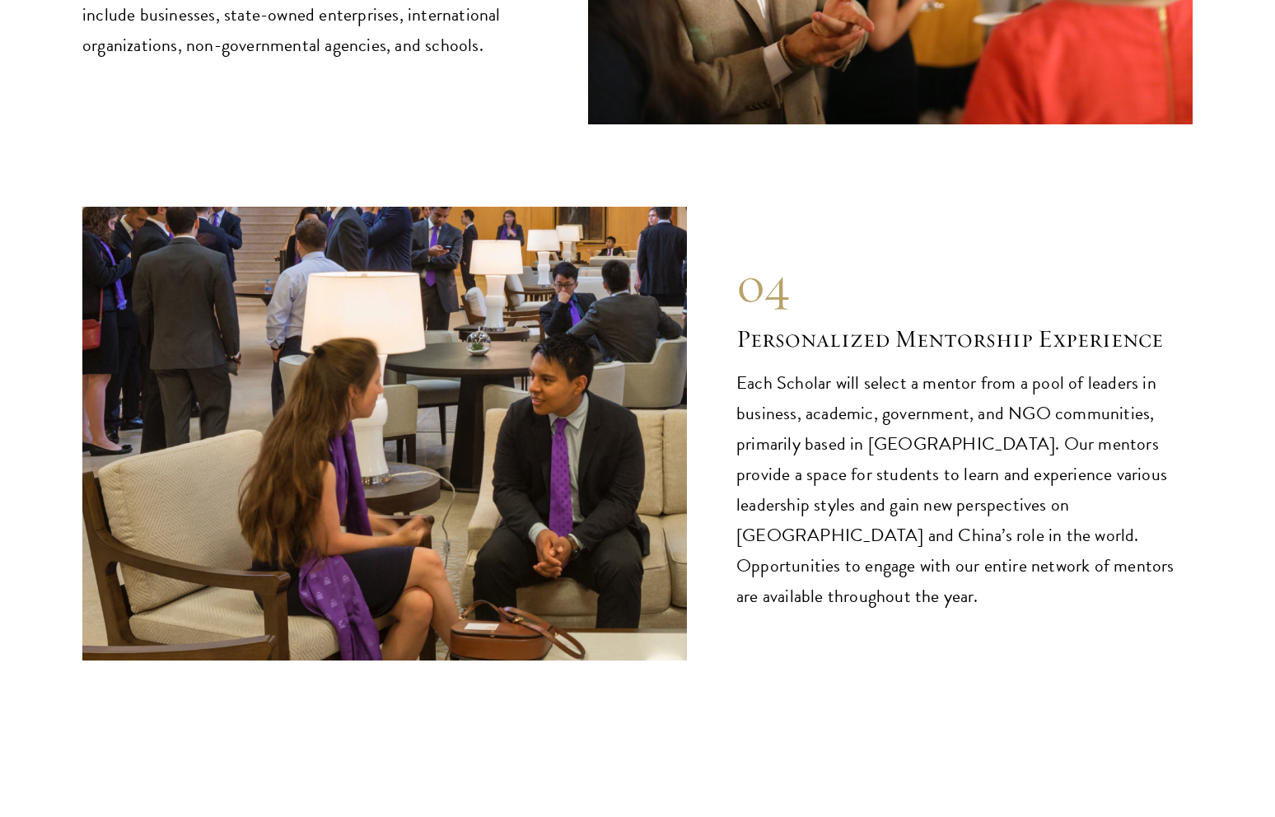
drag, startPoint x: 738, startPoint y: 306, endPoint x: 791, endPoint y: 310, distance: 52.9
click at [791, 309] on div "04 Personalized Mentorship Experience Each Scholar will select a mentor from a …" at bounding box center [964, 433] width 456 height 357
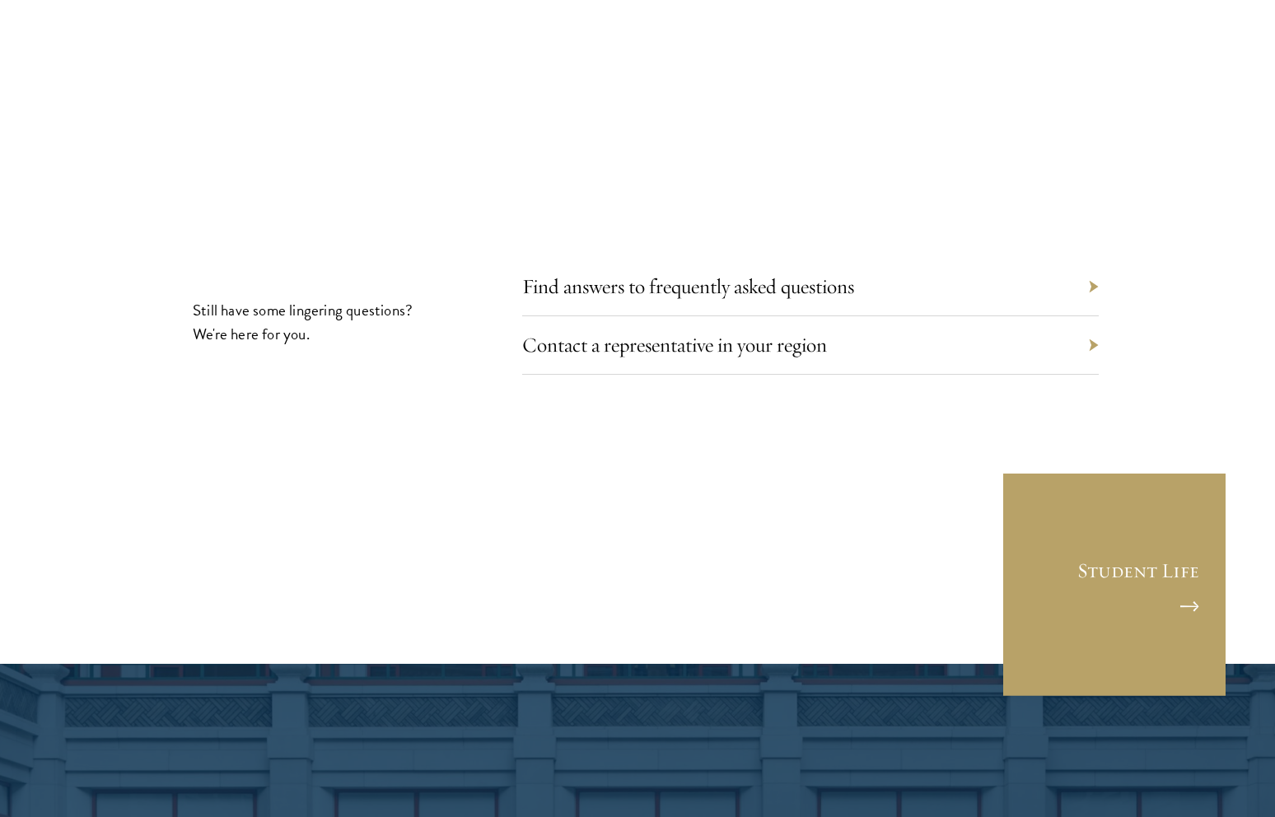
scroll to position [9150, 0]
click at [797, 273] on link "Find answers to frequently asked questions" at bounding box center [701, 286] width 332 height 26
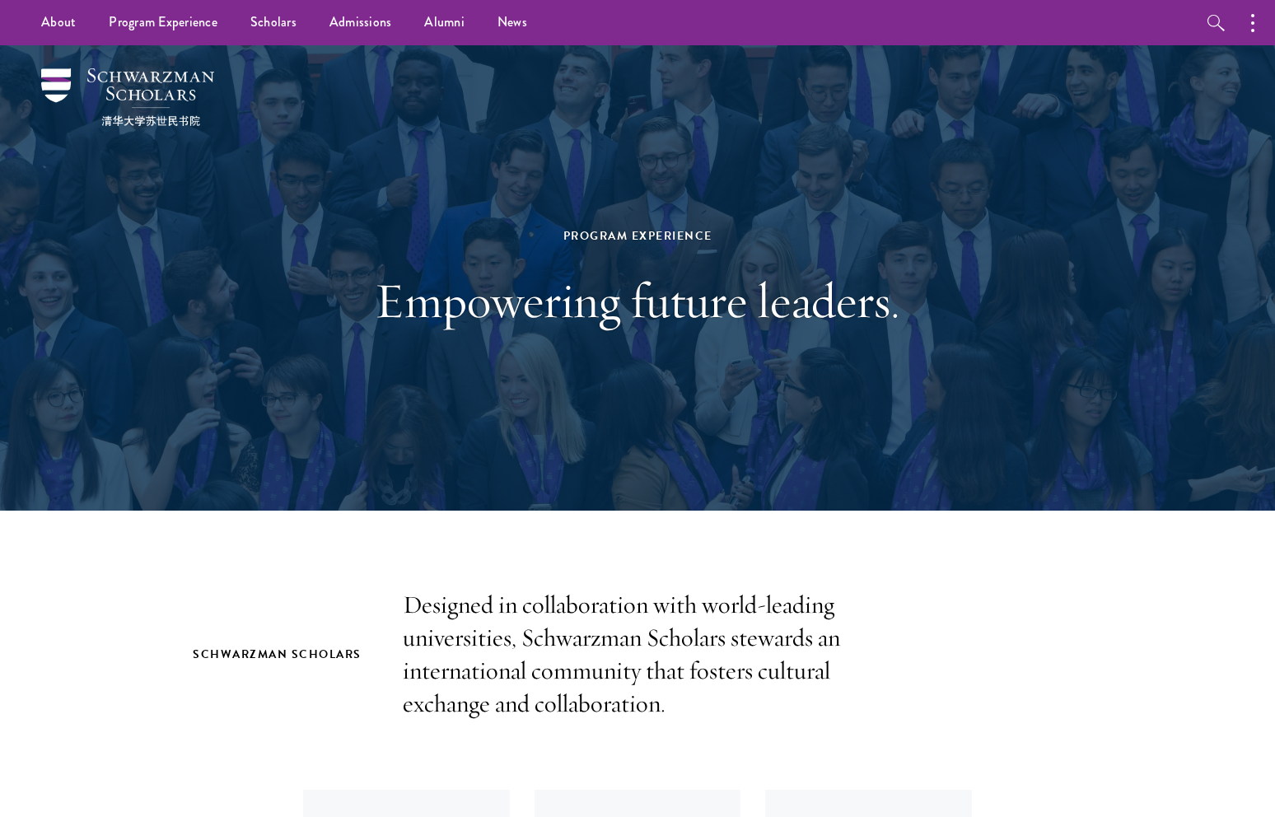
click at [749, 633] on p "Designed in collaboration with world-leading universities, Schwarzman Scholars …" at bounding box center [637, 655] width 469 height 132
click at [268, 23] on link "Scholars" at bounding box center [273, 22] width 79 height 45
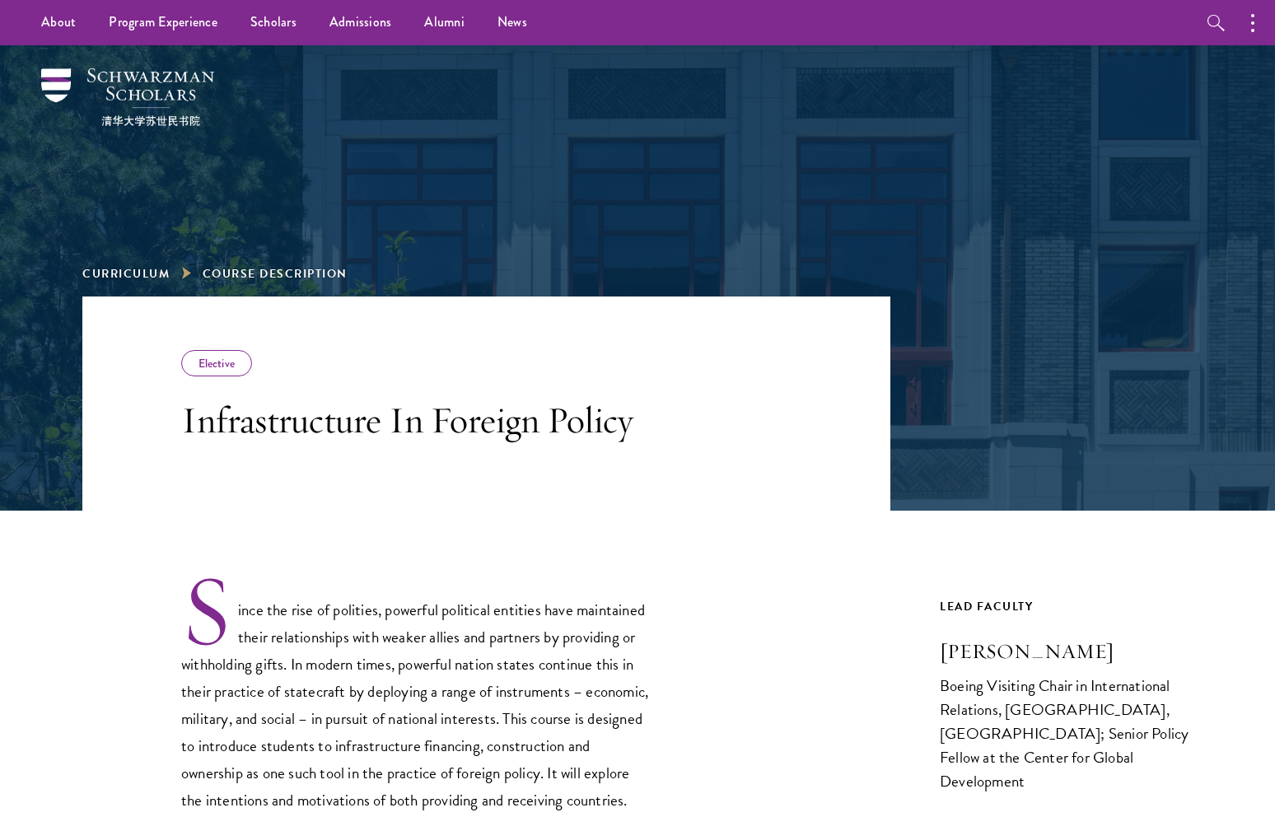
scroll to position [458, 0]
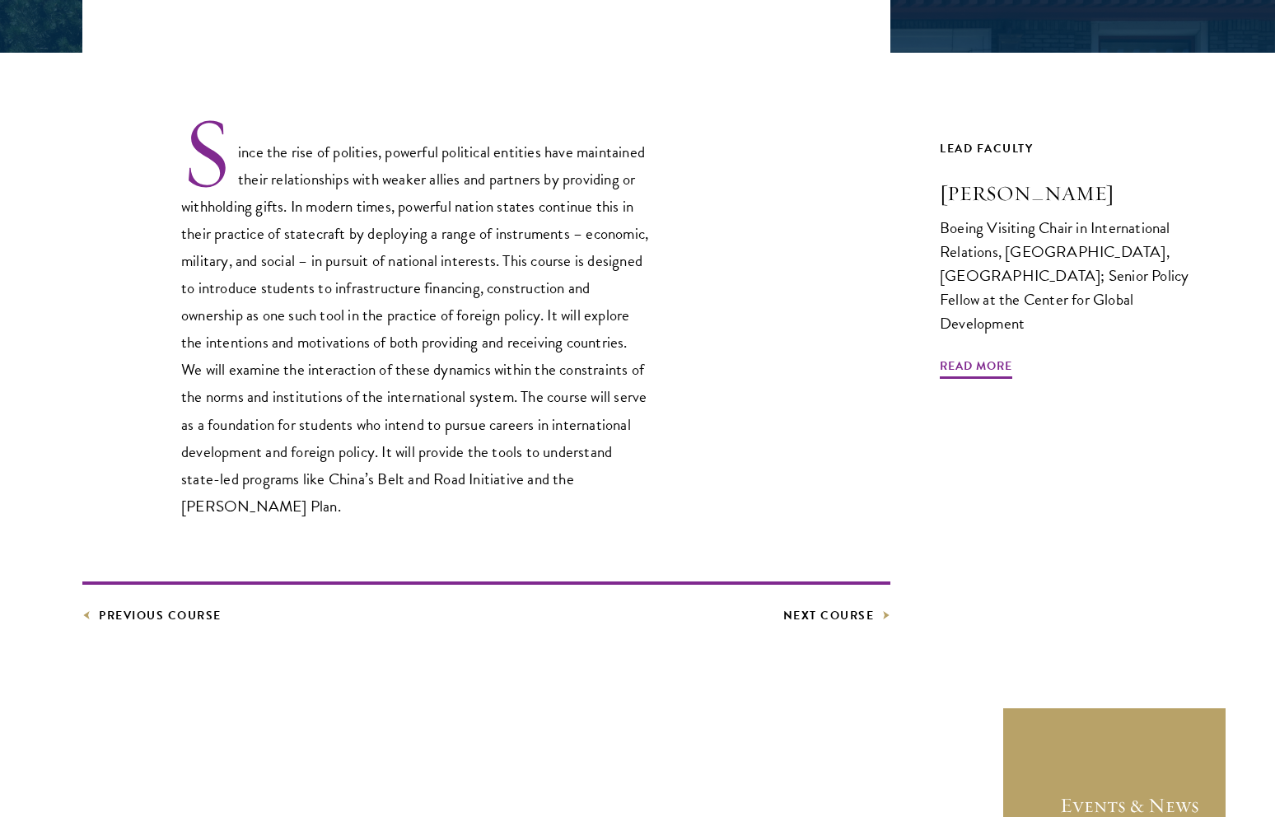
drag, startPoint x: 250, startPoint y: 149, endPoint x: 343, endPoint y: 287, distance: 167.2
click at [343, 287] on p "Since the rise of polities, powerful political entities have maintained their r…" at bounding box center [415, 316] width 469 height 405
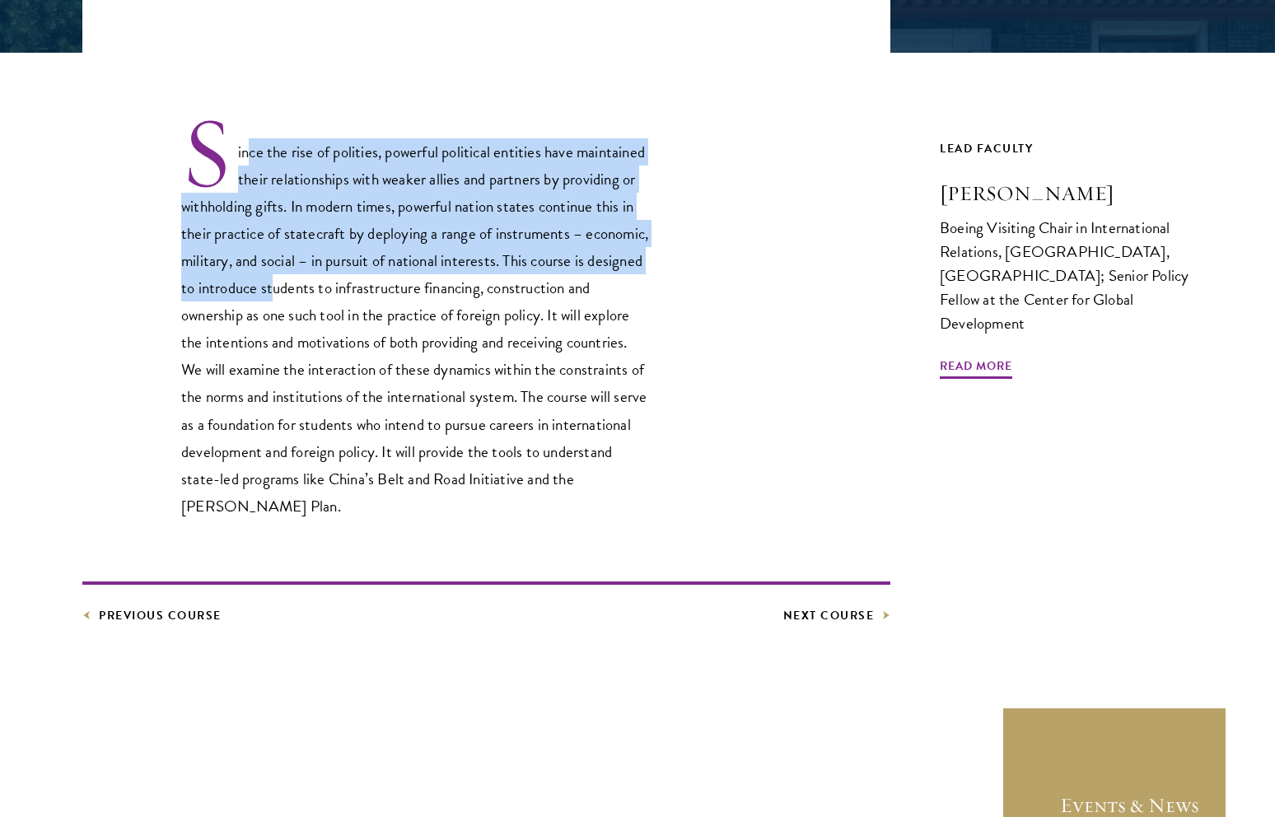
drag, startPoint x: 343, startPoint y: 287, endPoint x: 424, endPoint y: 120, distance: 185.6
click at [343, 287] on p "Since the rise of polities, powerful political entities have maintained their r…" at bounding box center [415, 316] width 469 height 405
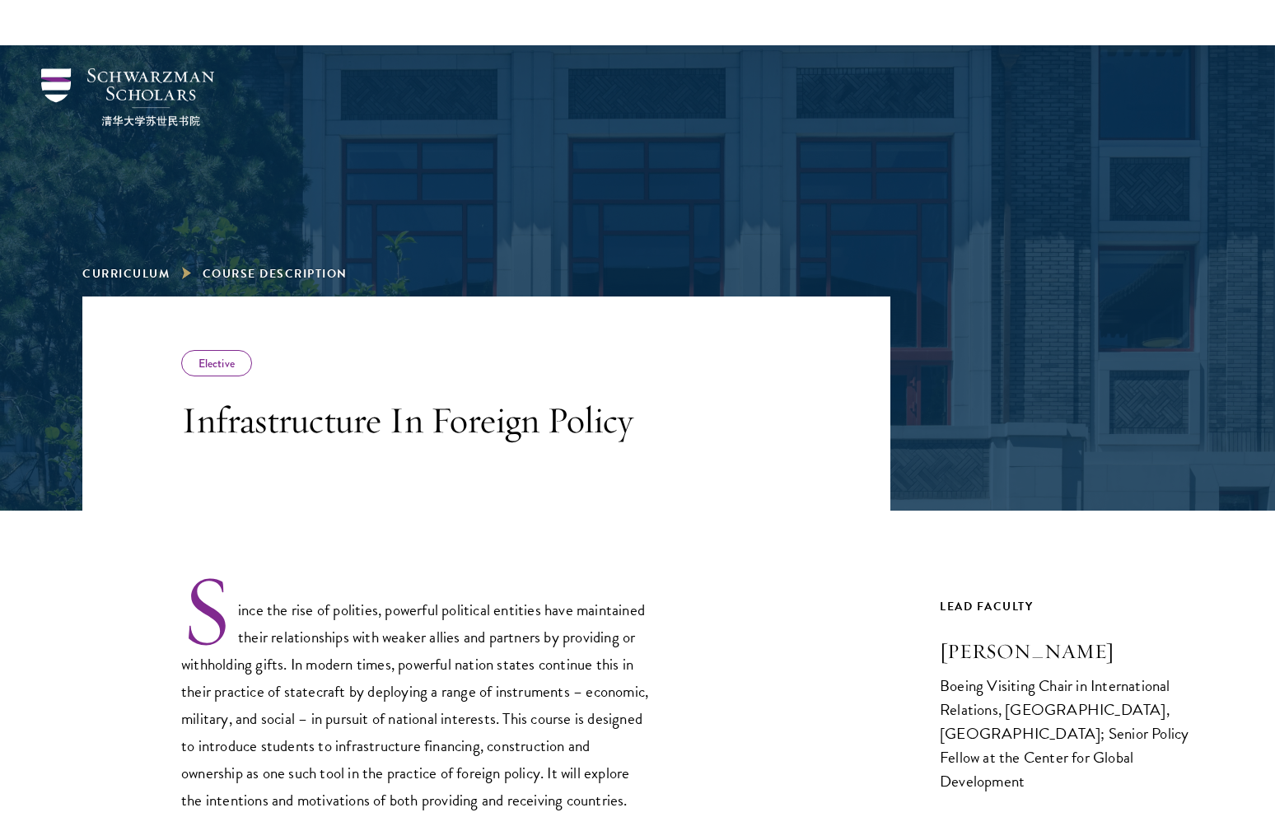
scroll to position [610, 0]
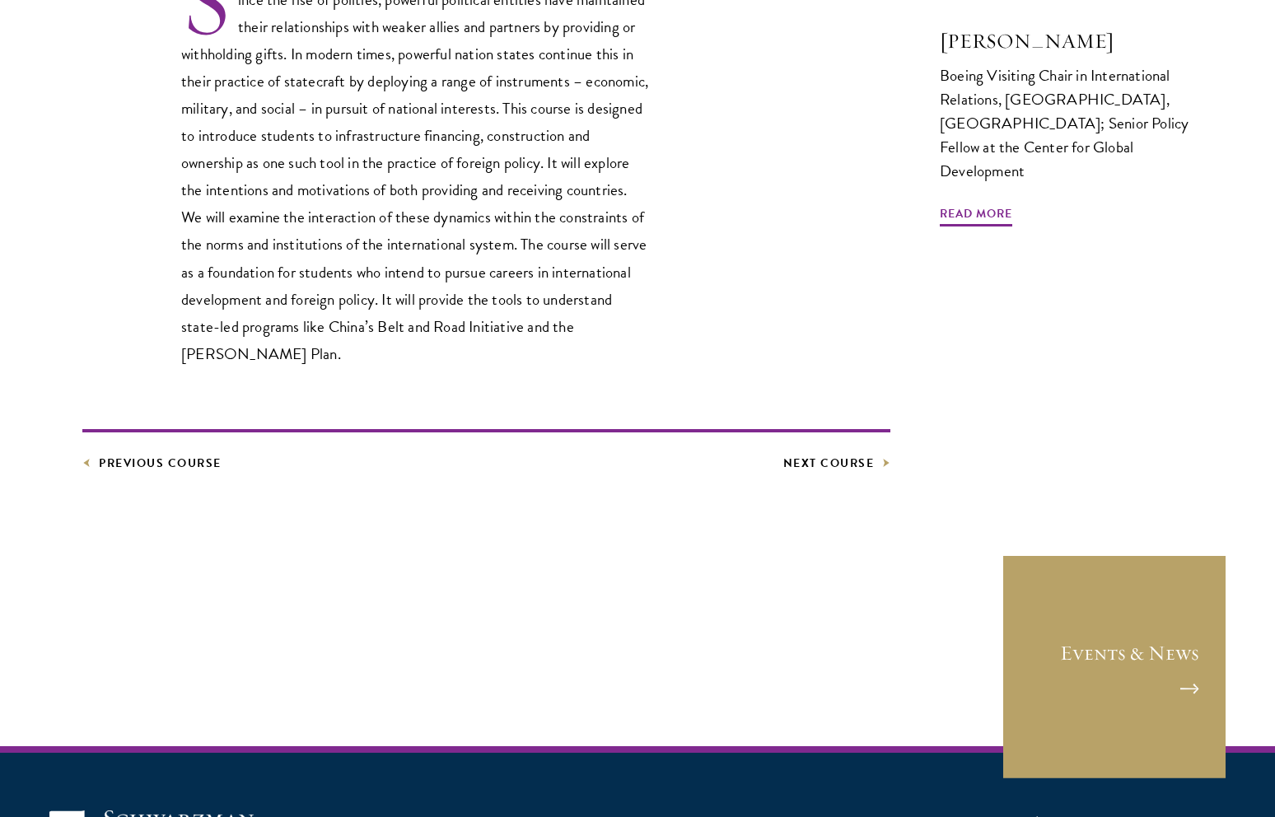
drag, startPoint x: 389, startPoint y: 122, endPoint x: 401, endPoint y: 226, distance: 104.5
click at [401, 226] on p "Since the rise of polities, powerful political entities have maintained their r…" at bounding box center [415, 164] width 469 height 405
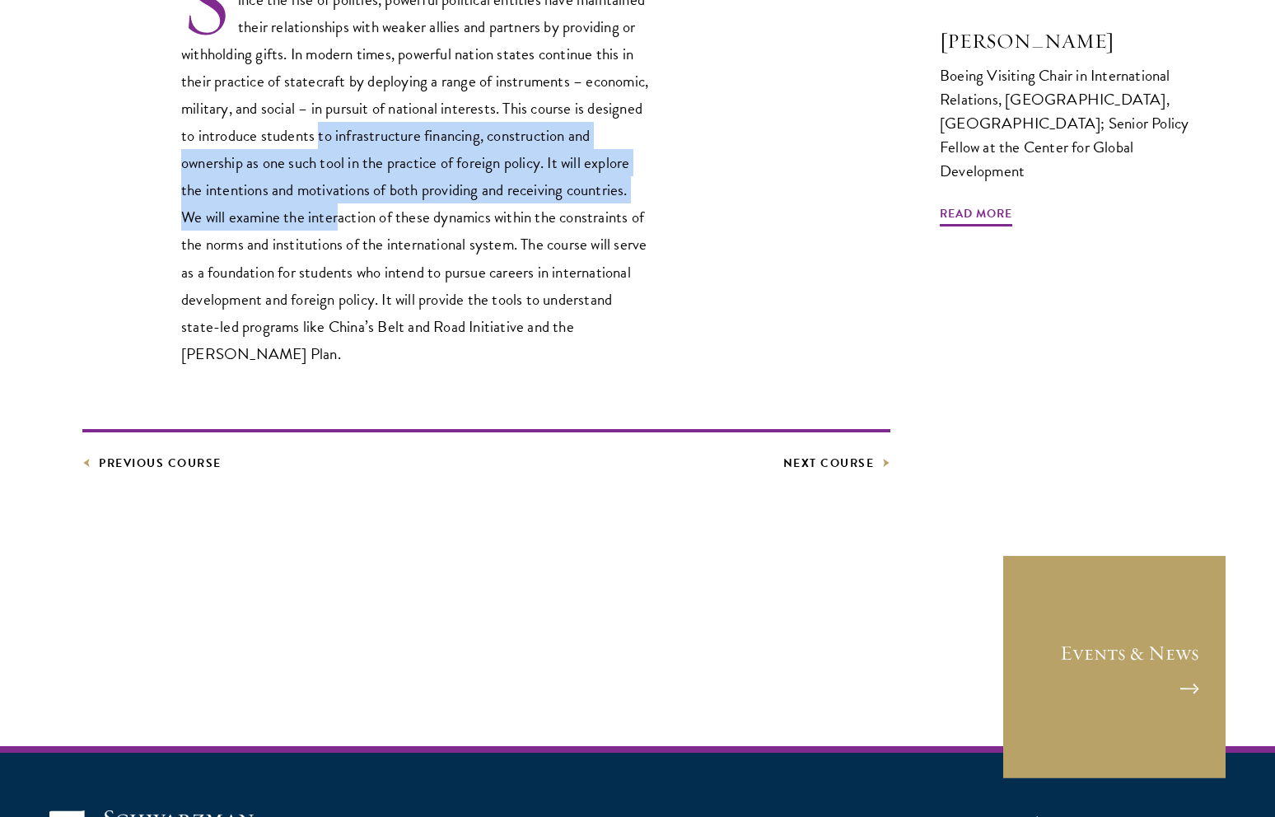
click at [401, 226] on p "Since the rise of polities, powerful political entities have maintained their r…" at bounding box center [415, 164] width 469 height 405
click at [588, 209] on p "Since the rise of polities, powerful political entities have maintained their r…" at bounding box center [415, 164] width 469 height 405
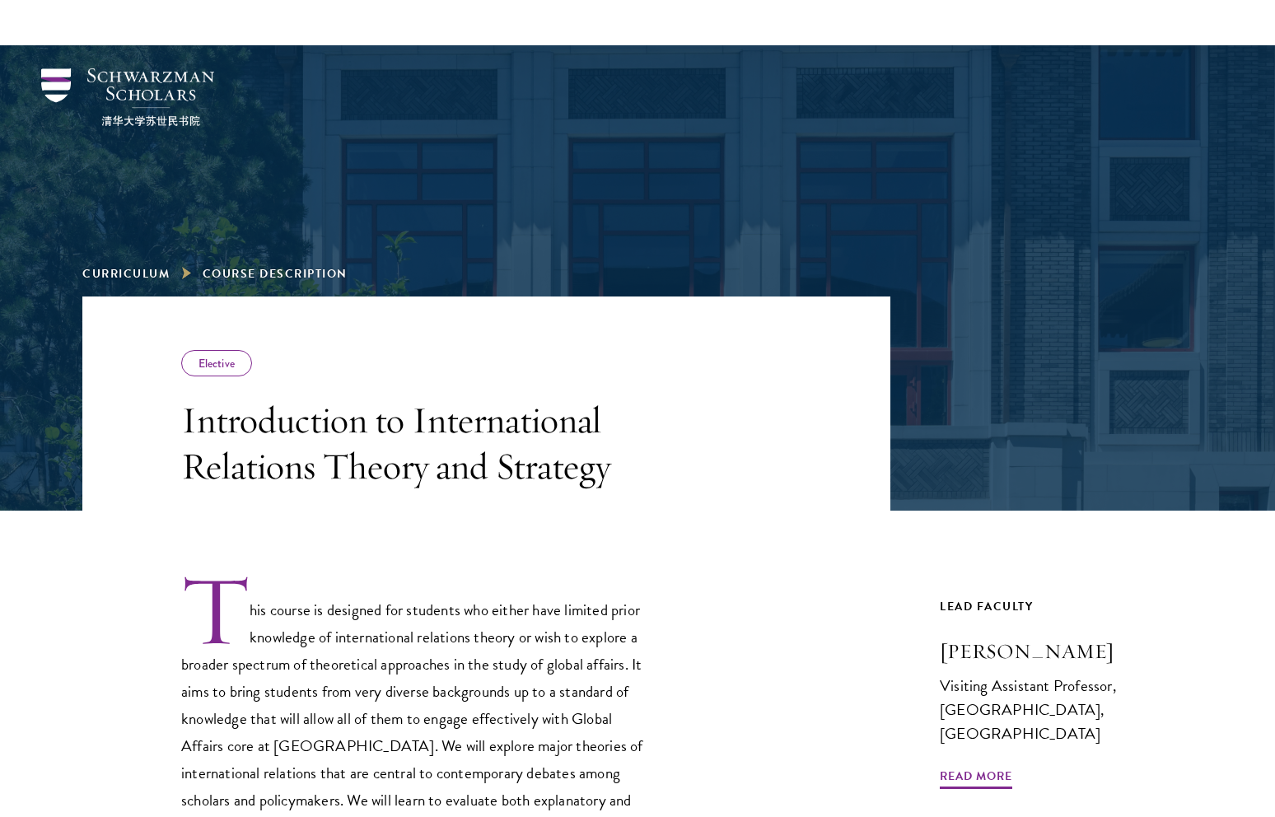
scroll to position [610, 0]
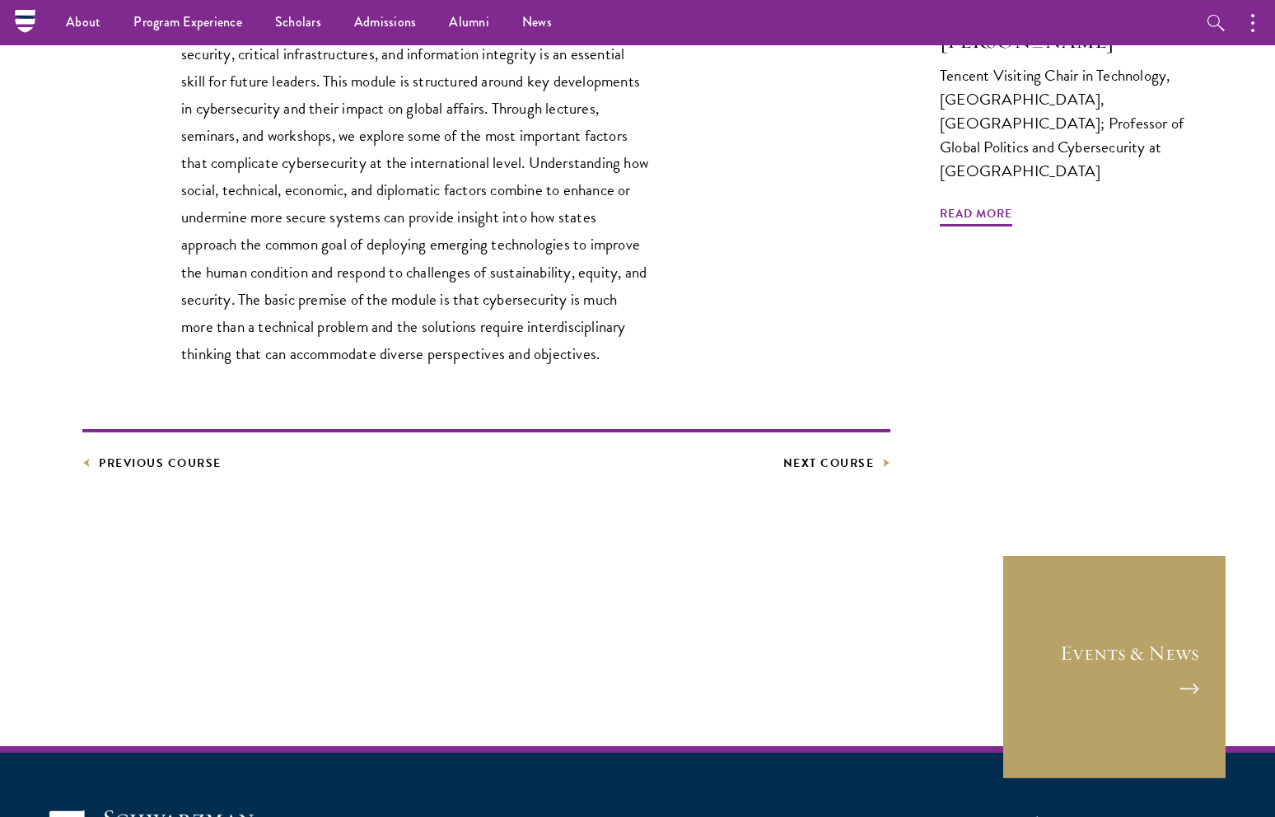
scroll to position [458, 0]
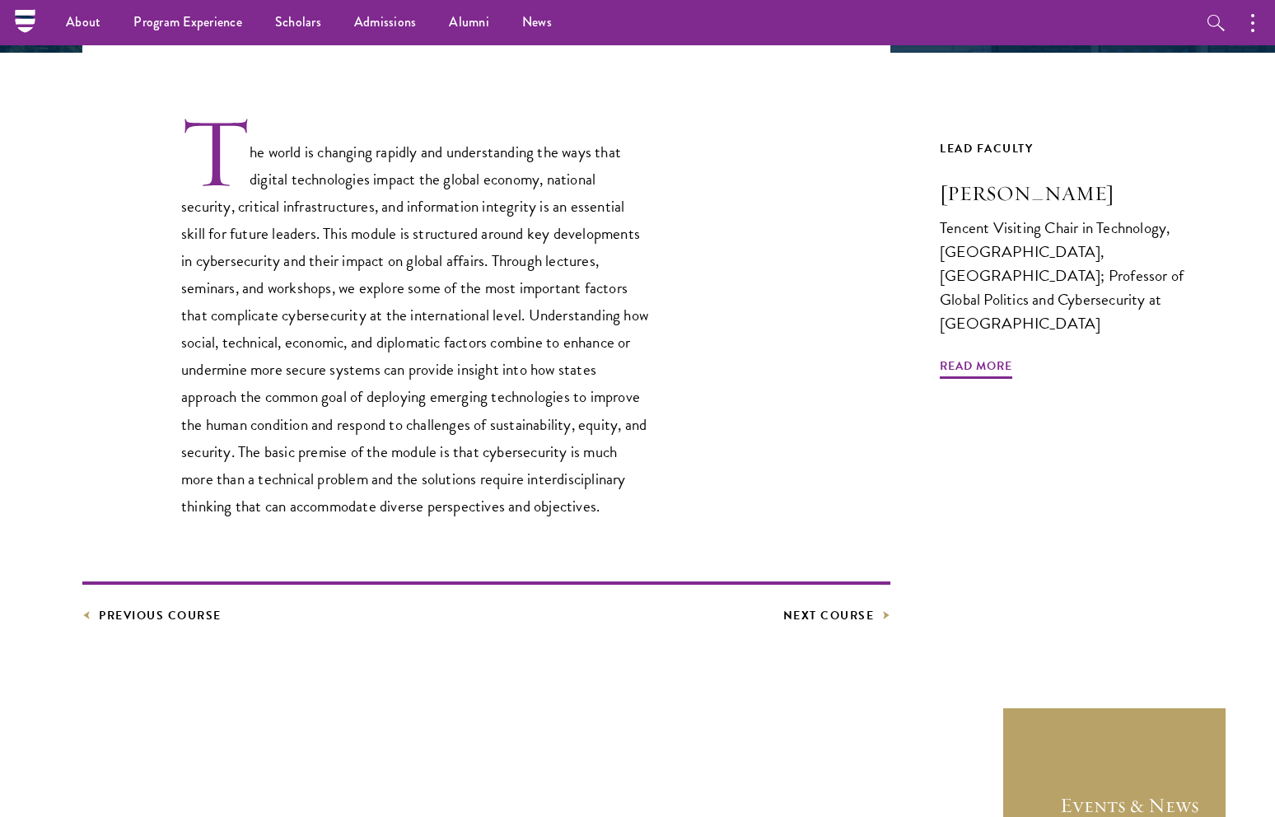
drag, startPoint x: 319, startPoint y: 169, endPoint x: 324, endPoint y: 268, distance: 99.0
click at [324, 267] on p "The world is changing rapidly and understanding the ways that digital technolog…" at bounding box center [415, 316] width 469 height 405
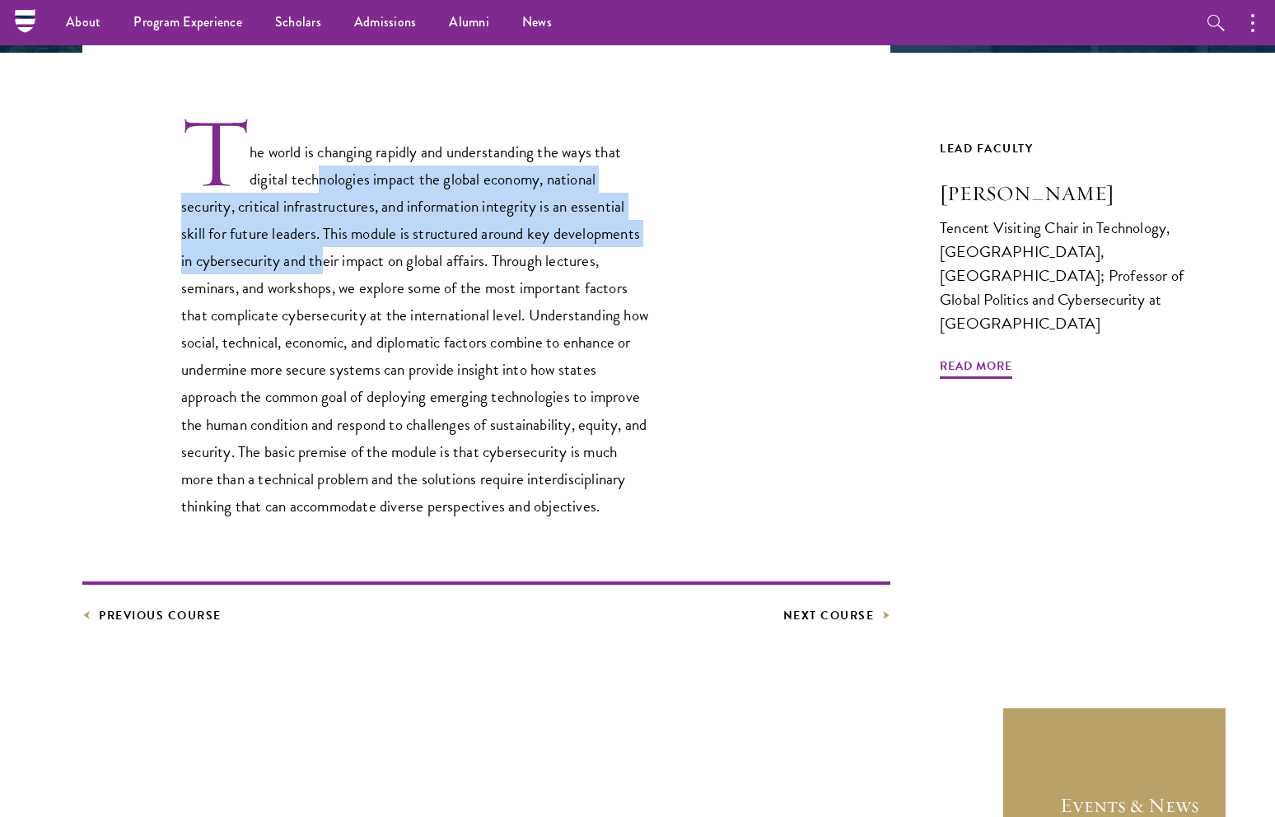
click at [324, 267] on p "The world is changing rapidly and understanding the ways that digital technolog…" at bounding box center [415, 316] width 469 height 405
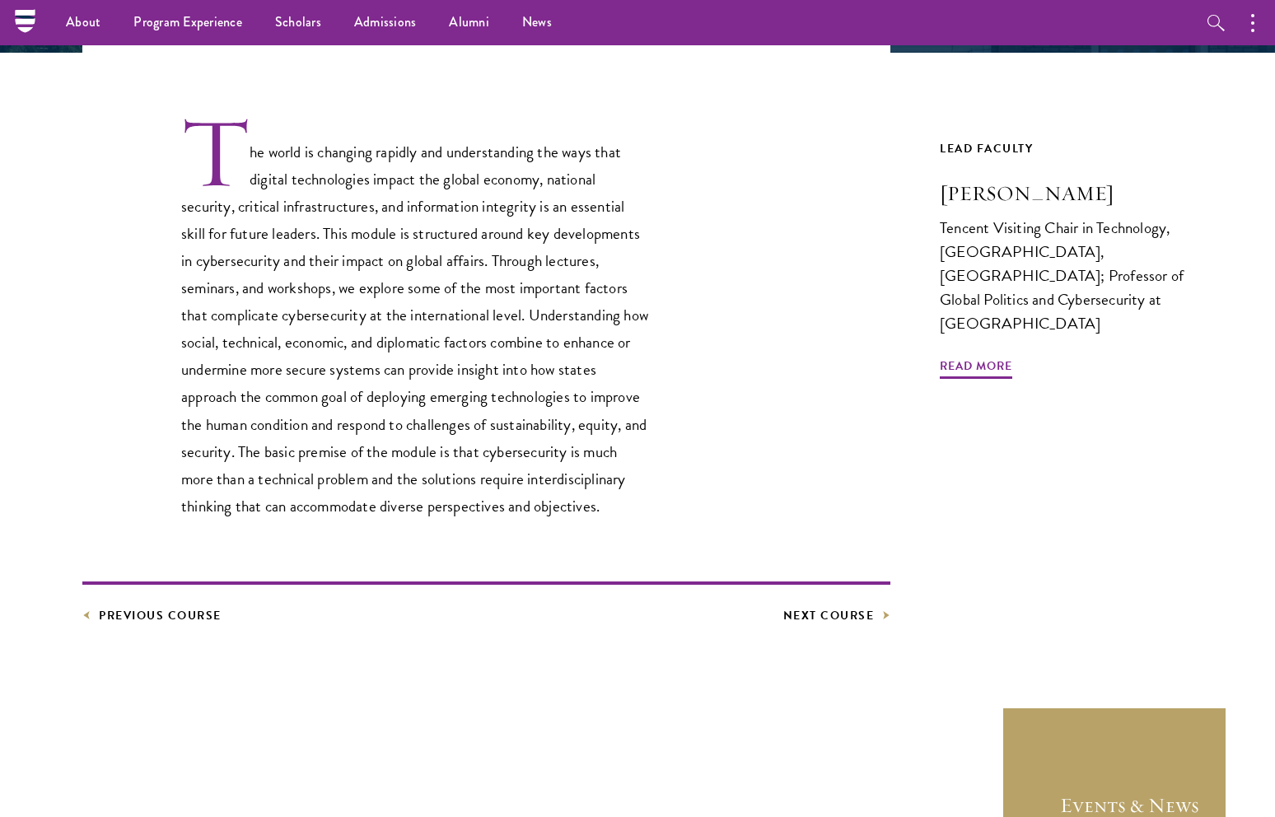
drag, startPoint x: 334, startPoint y: 194, endPoint x: 361, endPoint y: 384, distance: 191.4
click at [360, 383] on p "The world is changing rapidly and understanding the ways that digital technolog…" at bounding box center [415, 316] width 469 height 405
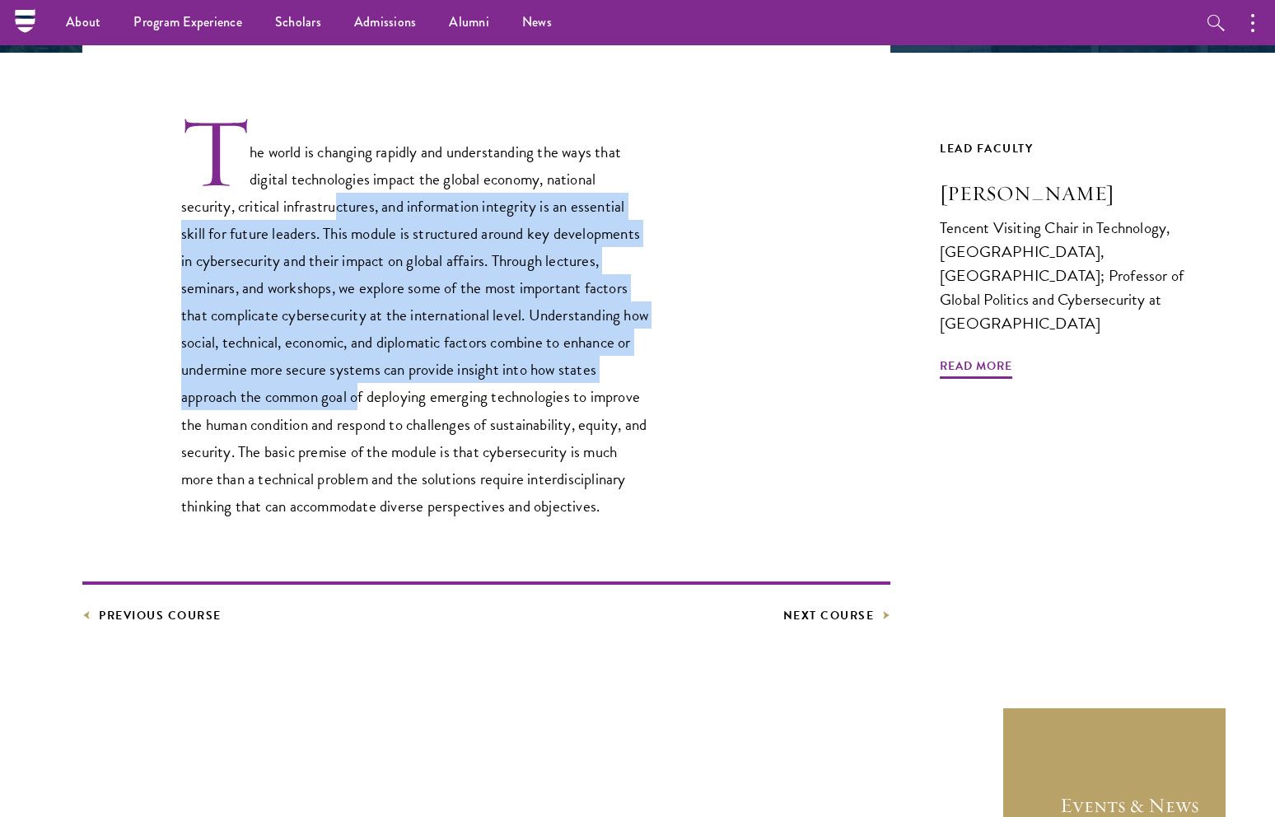
click at [360, 383] on p "The world is changing rapidly and understanding the ways that digital technolog…" at bounding box center [415, 316] width 469 height 405
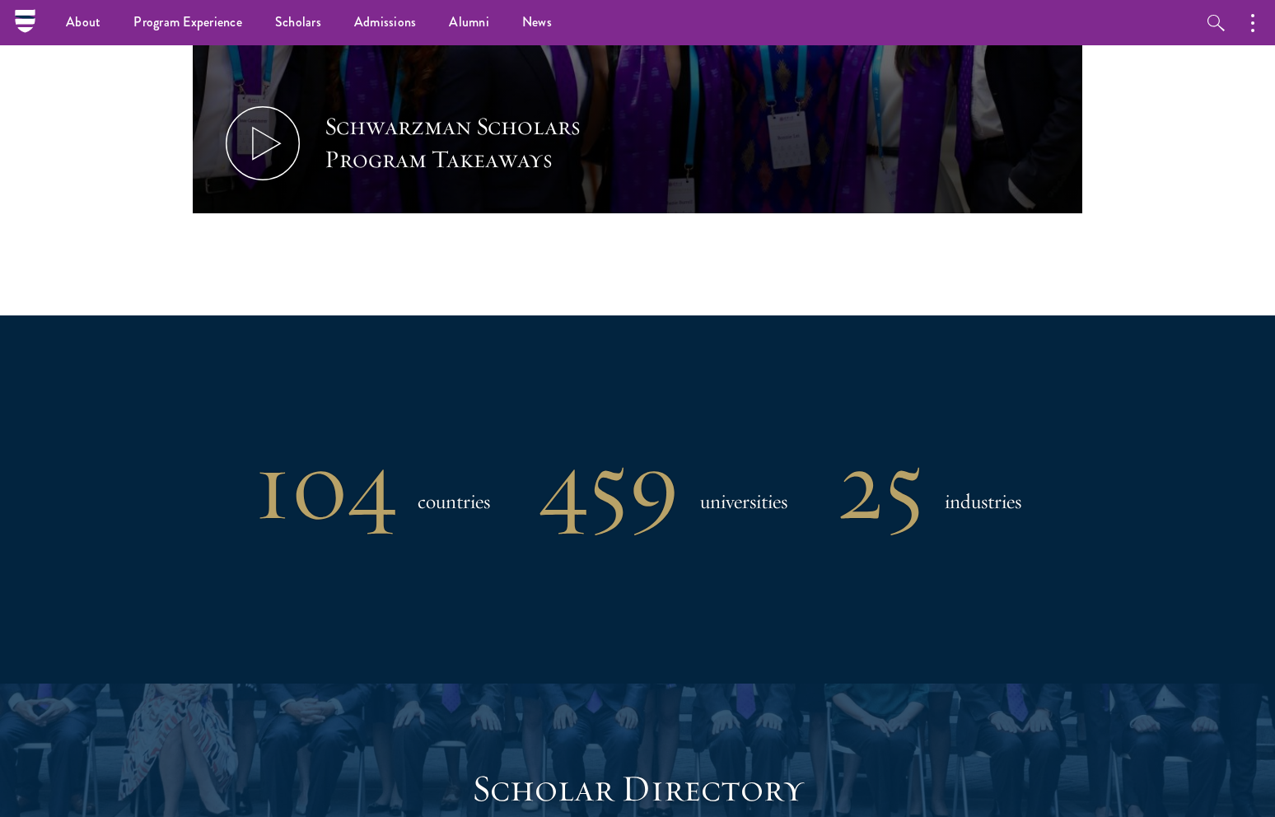
scroll to position [4545, 0]
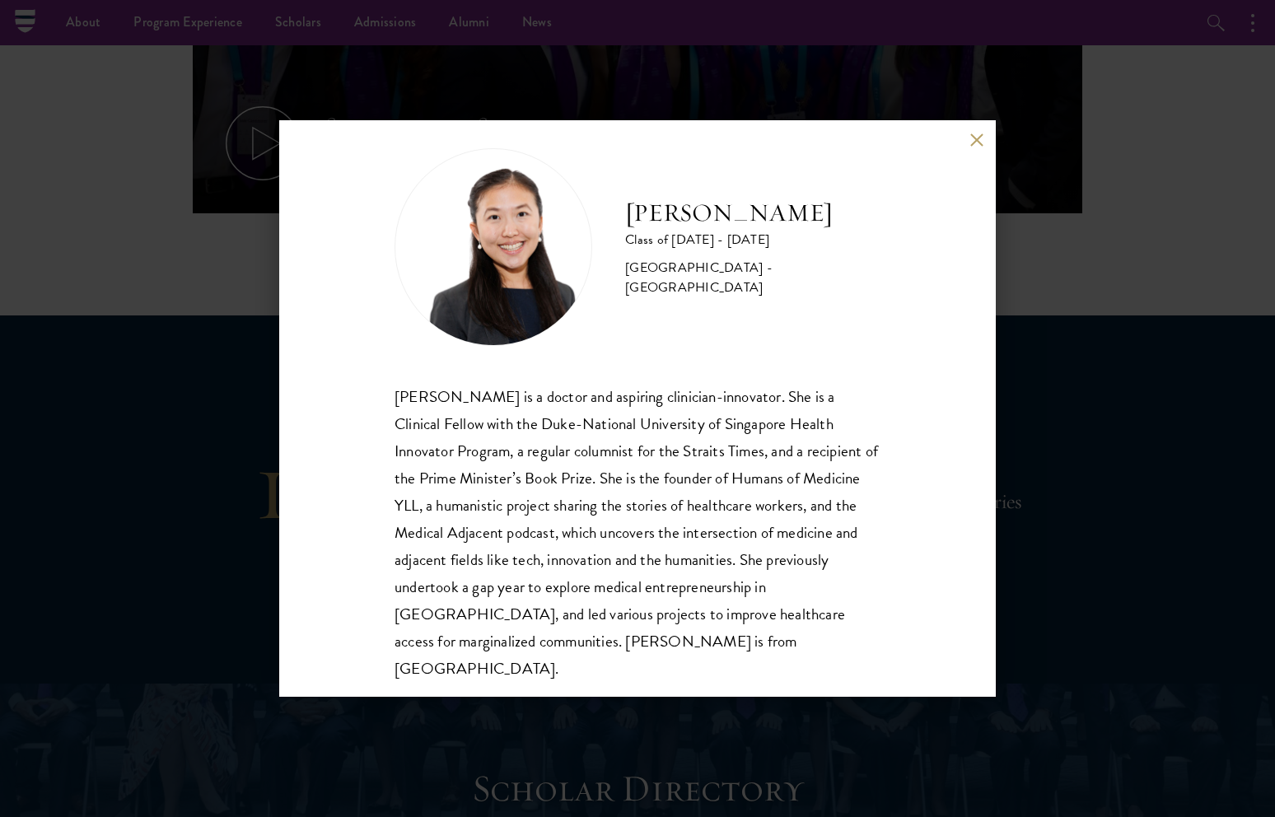
scroll to position [28, 0]
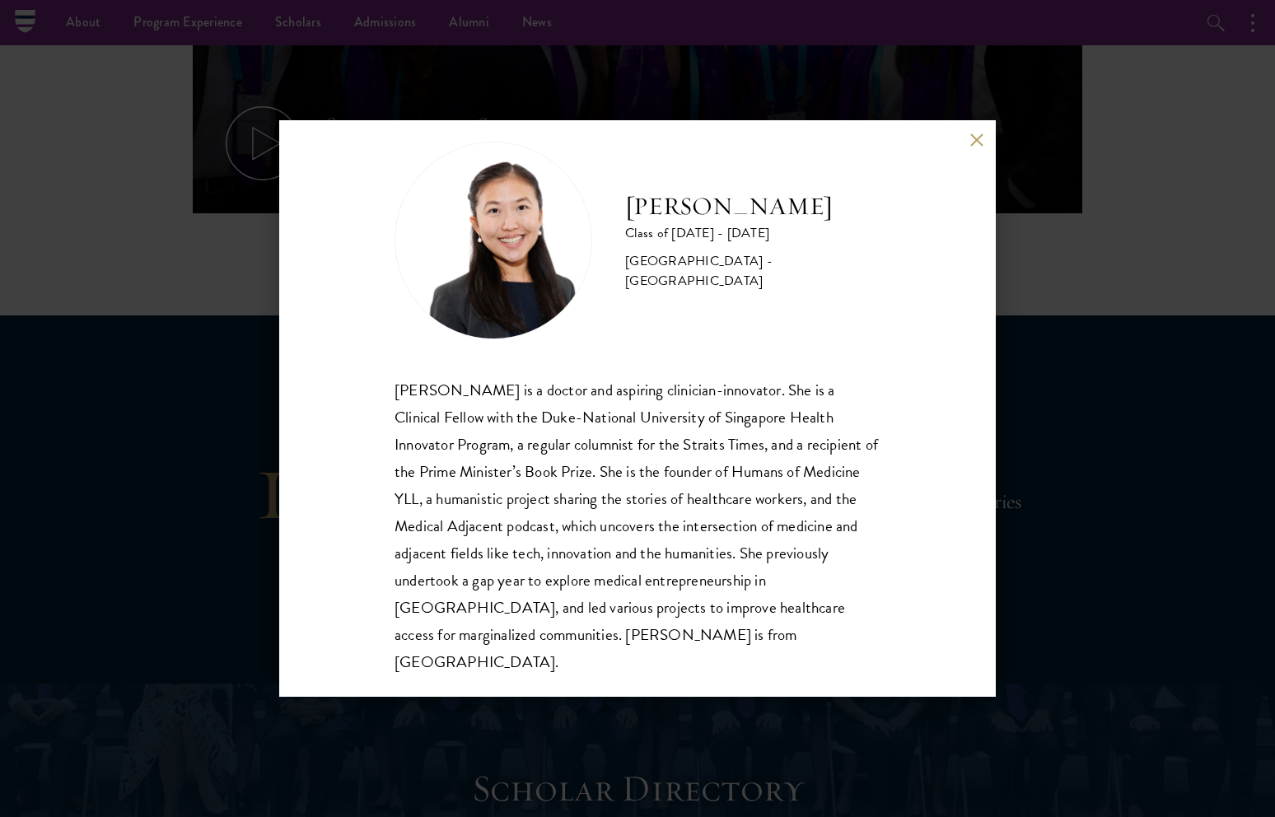
click at [1043, 585] on div "Yu Ci Faye Ng Class of 2025 - 2026 Singapore - National University of Singapore…" at bounding box center [637, 408] width 1275 height 817
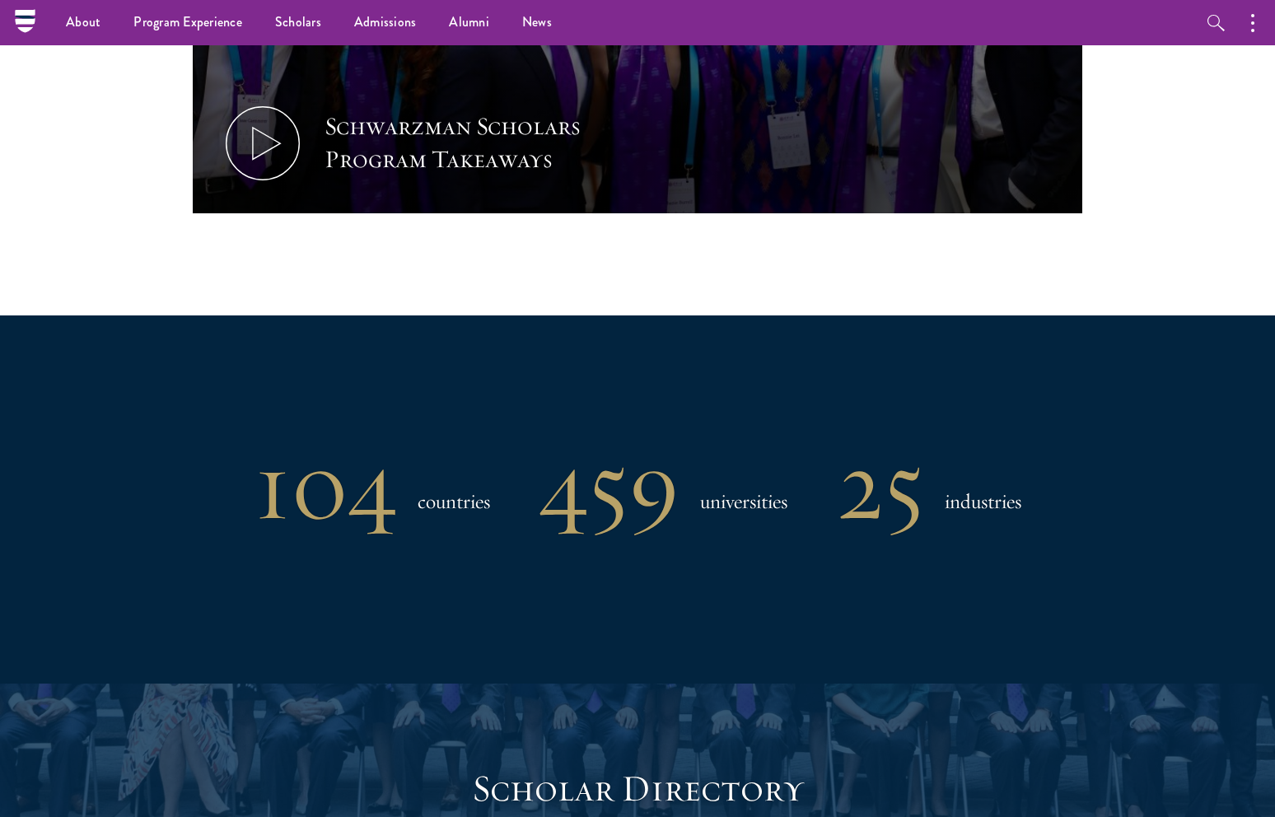
scroll to position [1967, 0]
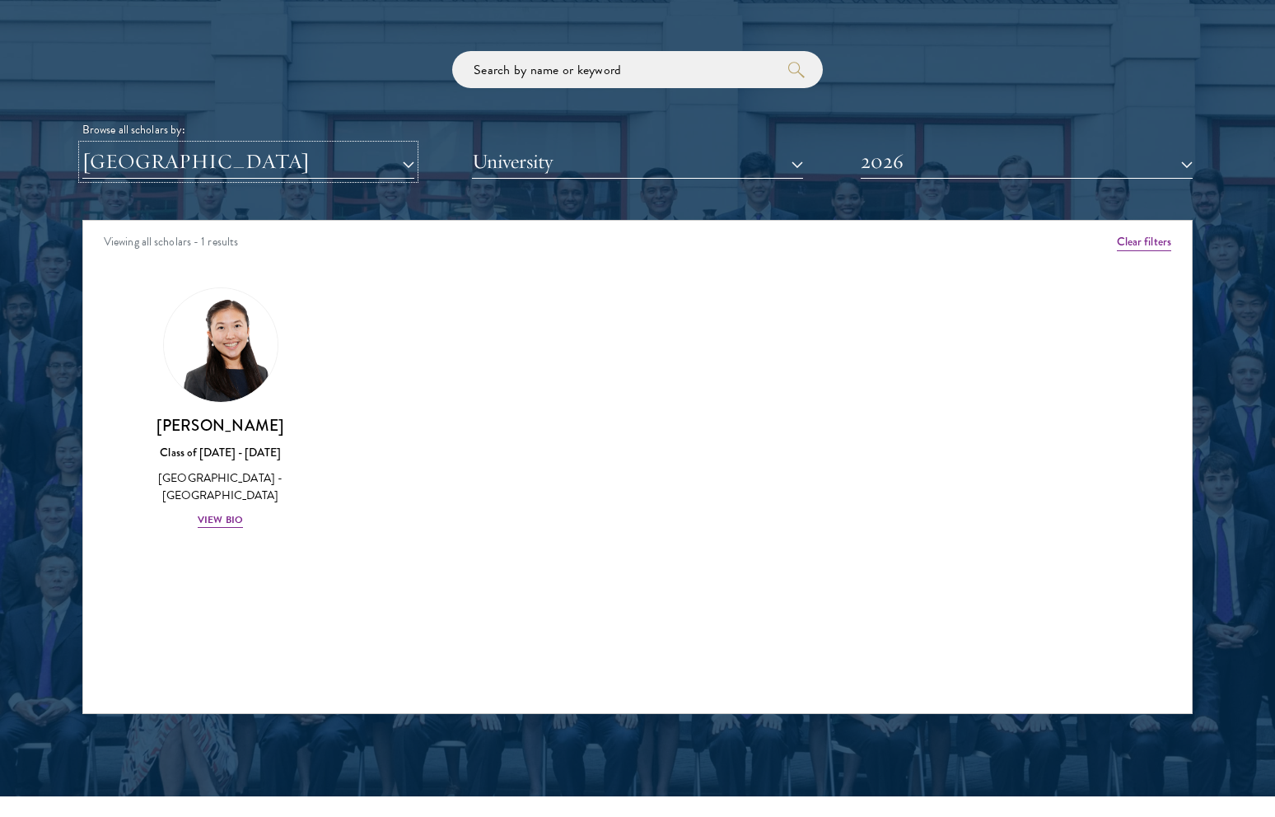
click at [226, 175] on button "[GEOGRAPHIC_DATA]" at bounding box center [248, 162] width 332 height 34
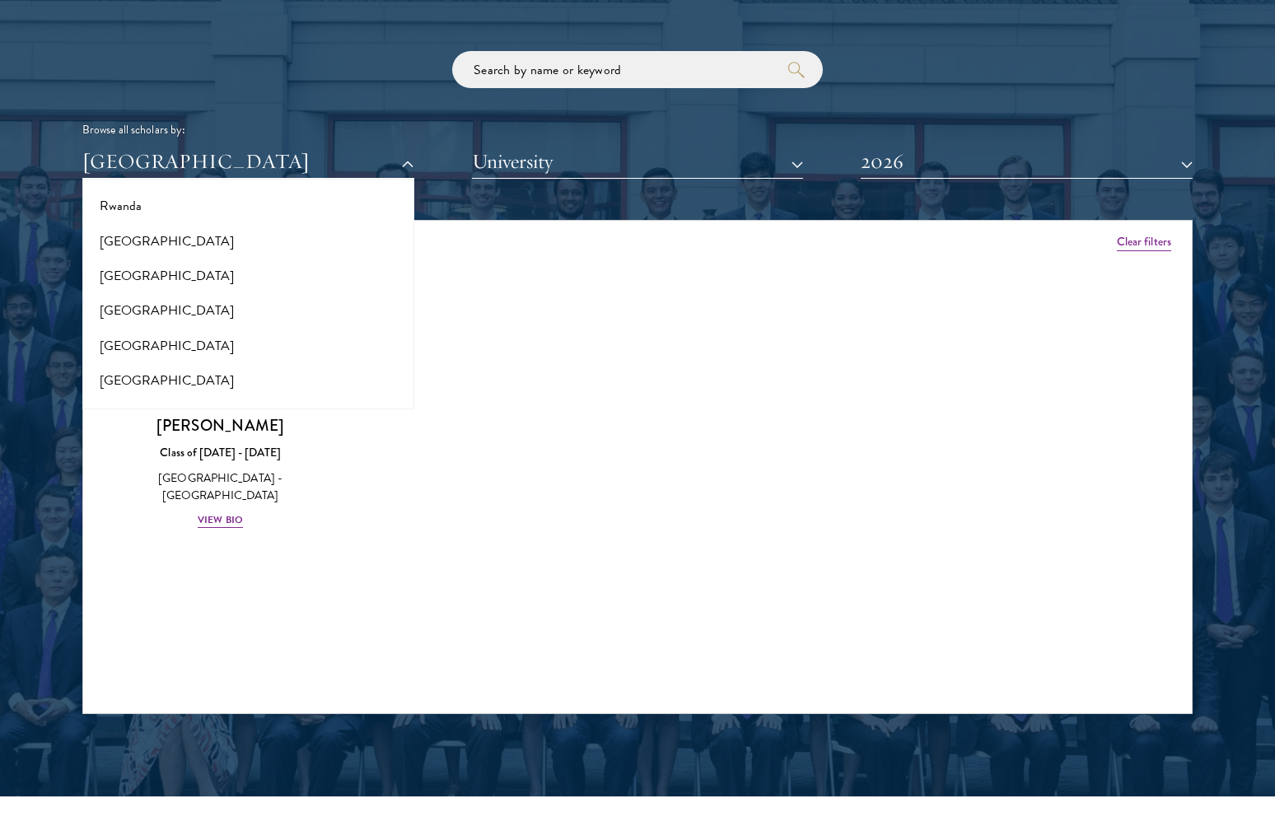
drag, startPoint x: 549, startPoint y: 341, endPoint x: 617, endPoint y: 349, distance: 68.9
click at [617, 348] on div "Amber Class of 2025 - 2026 China - Peking University View Bio Cirenquji Class o…" at bounding box center [637, 423] width 1109 height 312
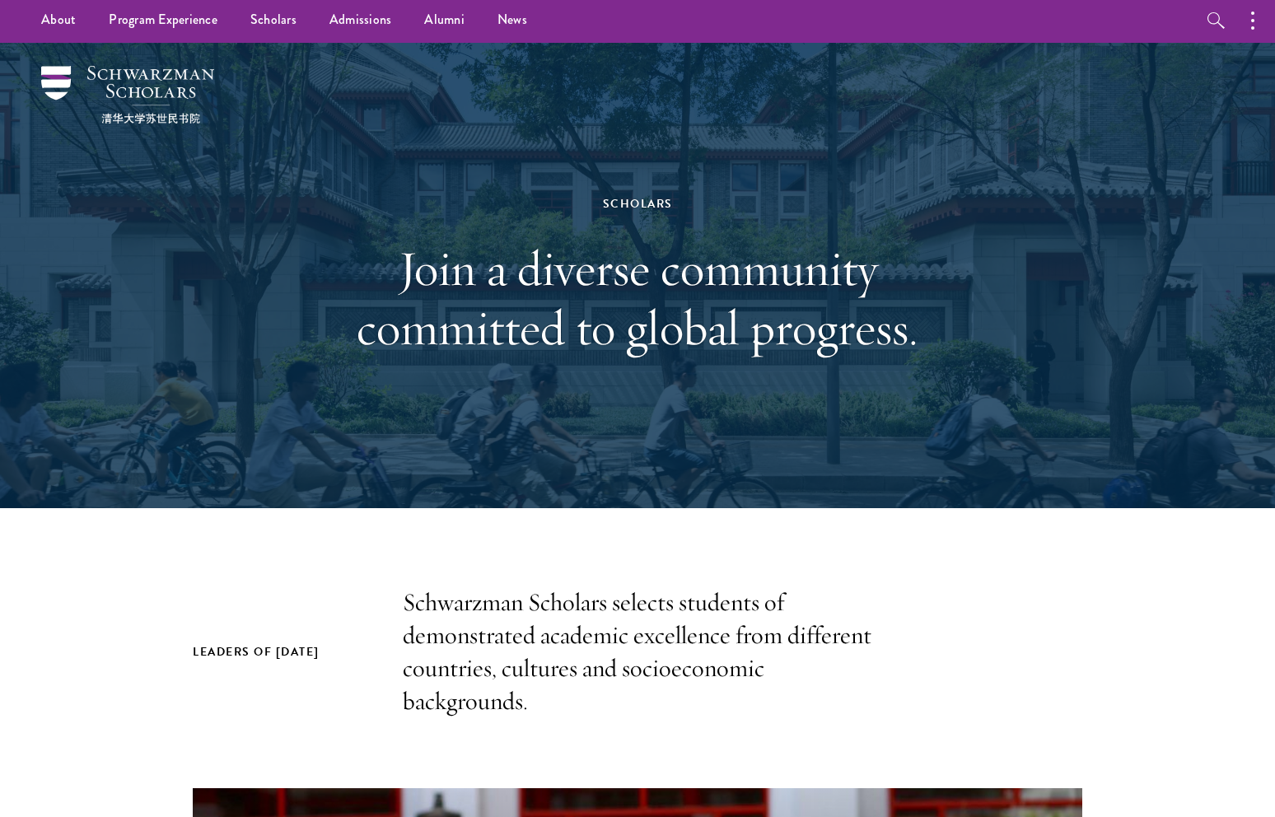
scroll to position [0, 0]
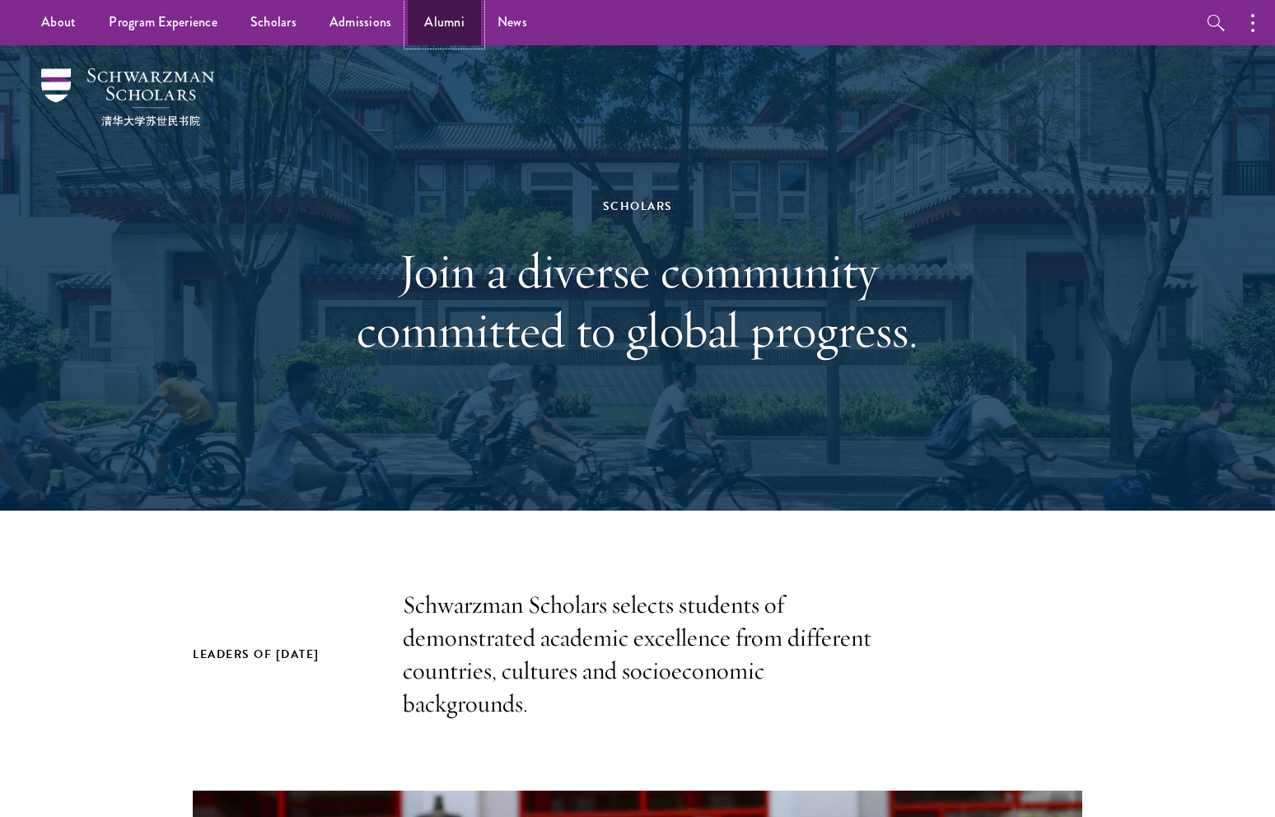
click at [450, 12] on link "Alumni" at bounding box center [444, 22] width 73 height 45
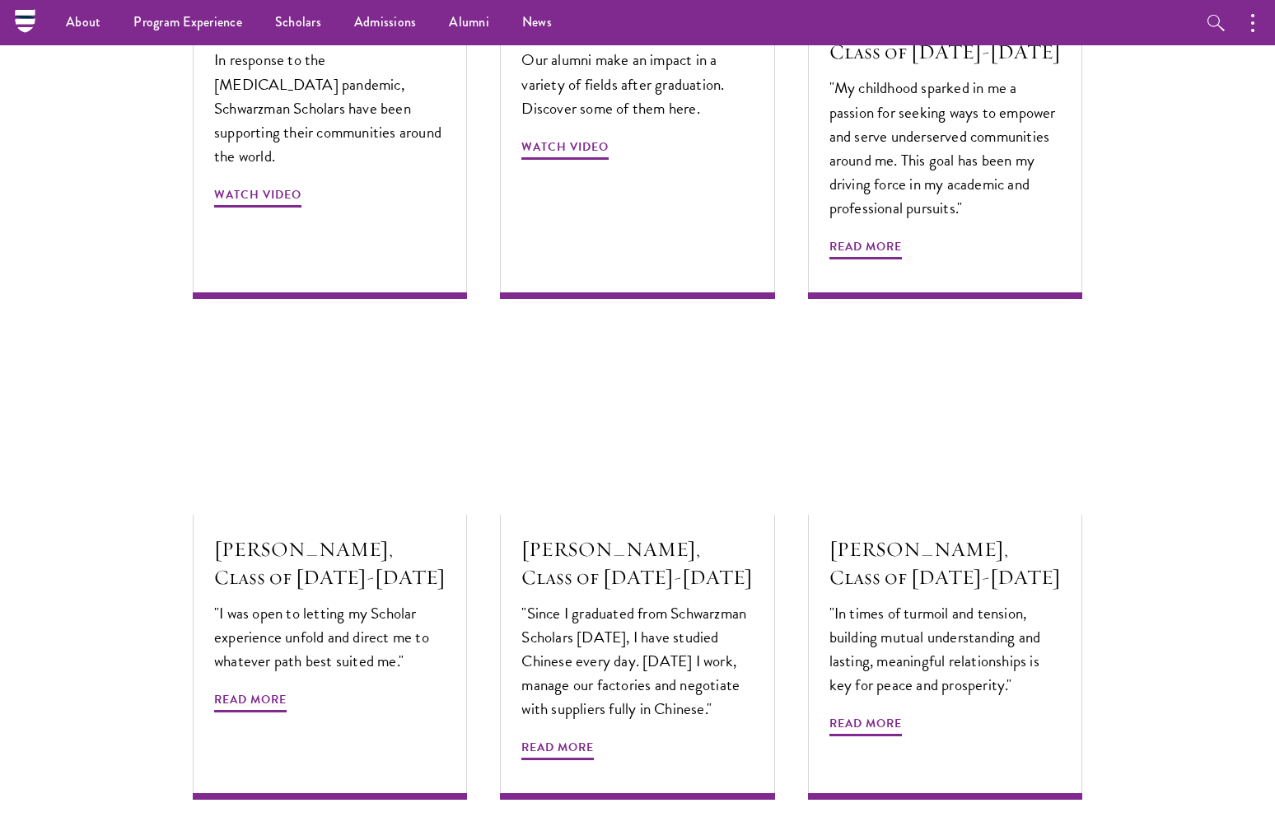
scroll to position [5480, 0]
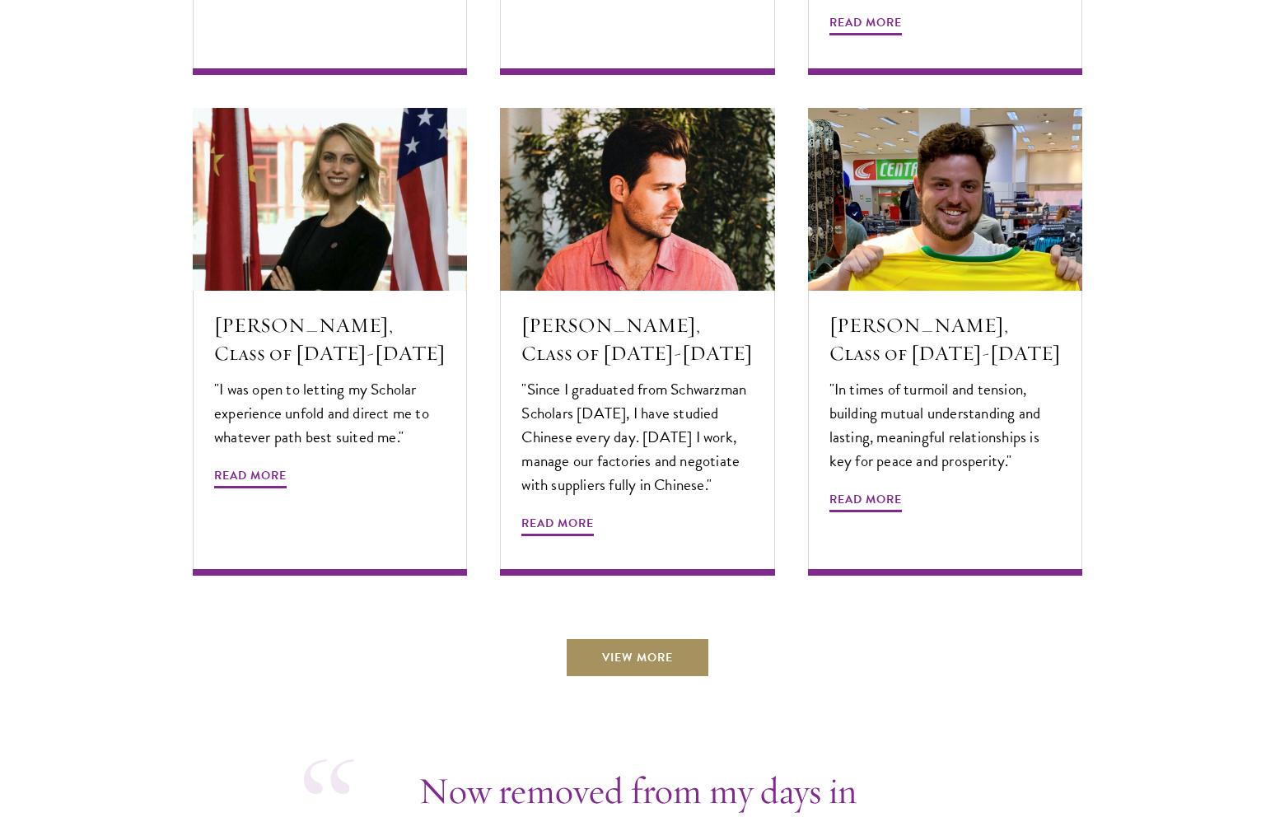
click at [651, 637] on link "View More" at bounding box center [637, 657] width 145 height 40
